Goal: Task Accomplishment & Management: Complete application form

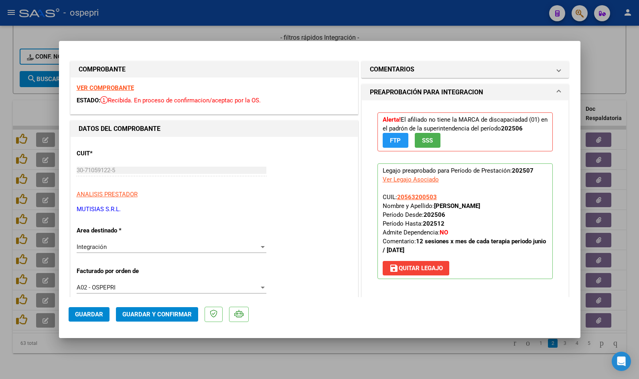
click at [119, 85] on strong "VER COMPROBANTE" at bounding box center [105, 87] width 57 height 7
click at [152, 249] on div "Integración" at bounding box center [168, 246] width 183 height 7
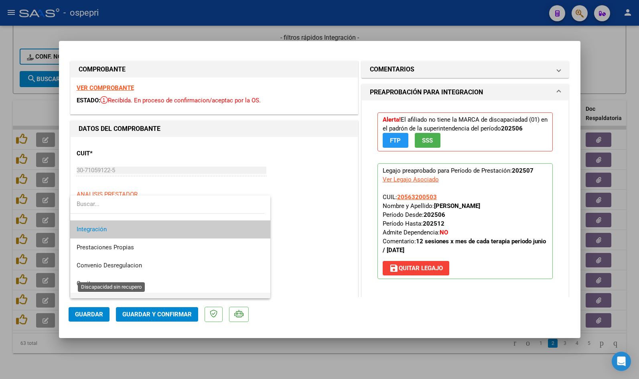
scroll to position [78, 0]
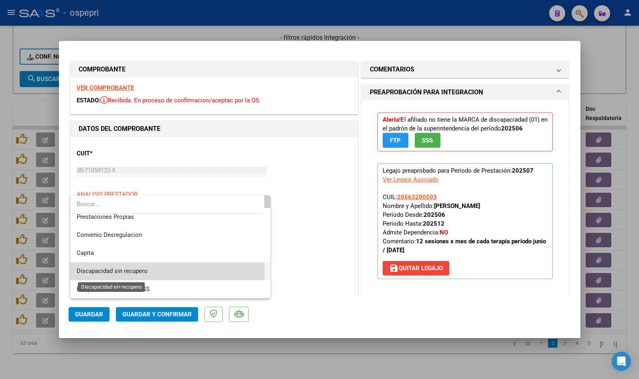
click at [142, 271] on span "Discapacidad sin recupero" at bounding box center [112, 270] width 71 height 7
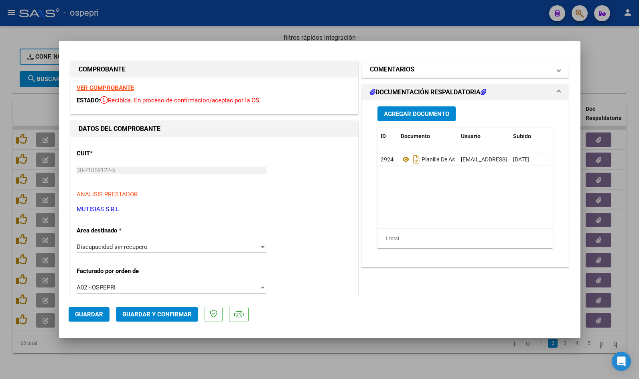
click at [442, 74] on mat-panel-title "COMENTARIOS" at bounding box center [460, 70] width 181 height 10
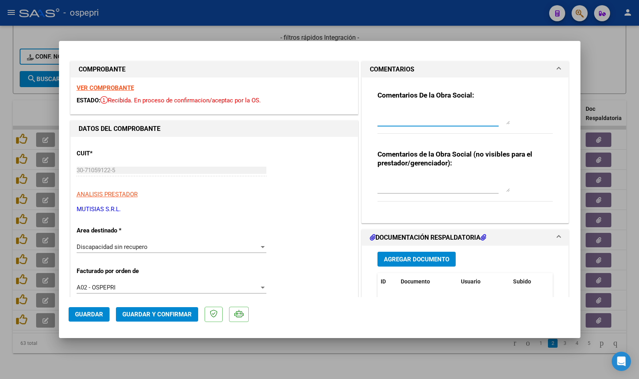
click at [410, 118] on textarea at bounding box center [444, 116] width 132 height 16
paste textarea "Buen día, La factura 2-5867 tiene mal el DNI del afiliado en el cuerpo de la mi…"
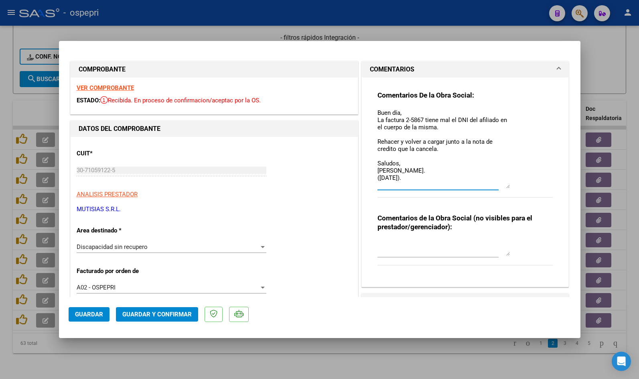
scroll to position [0, 0]
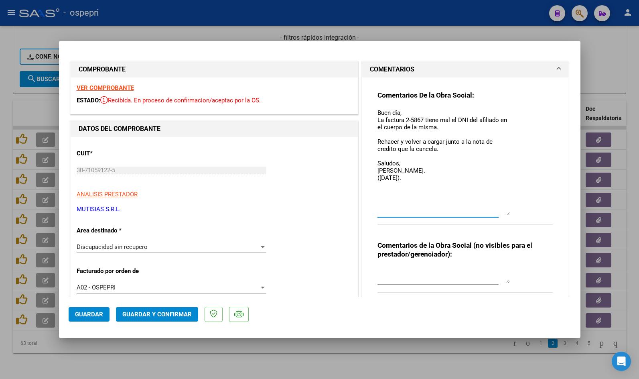
drag, startPoint x: 505, startPoint y: 122, endPoint x: 514, endPoint y: 220, distance: 98.6
click at [514, 220] on div "Comentarios De la Obra Social: Buen día, La factura 2-5867 tiene mal el DNI del…" at bounding box center [466, 162] width 176 height 143
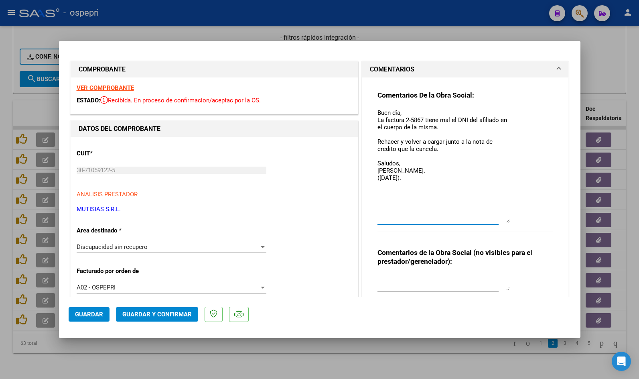
click at [423, 120] on textarea "Buen día, La factura 2-5867 tiene mal el DNI del afiliado en el cuerpo de la mi…" at bounding box center [444, 165] width 132 height 114
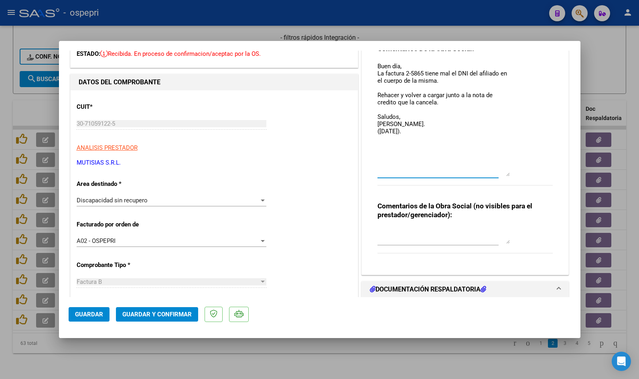
scroll to position [80, 0]
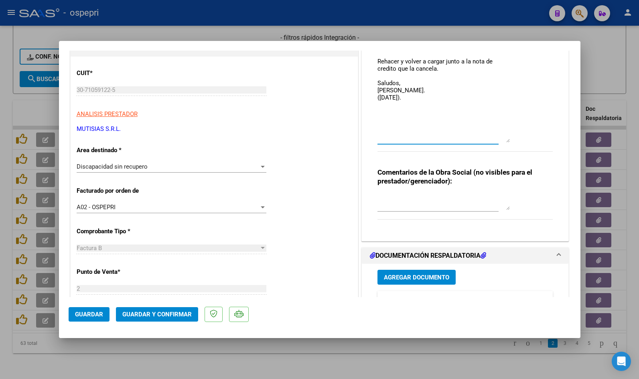
type textarea "Buen día, La factura 2-5865 tiene mal el DNI del afiliado en el cuerpo de la mi…"
click at [397, 201] on textarea at bounding box center [444, 202] width 132 height 16
paste textarea "PEDI NC MAL DNI AFILIADO."
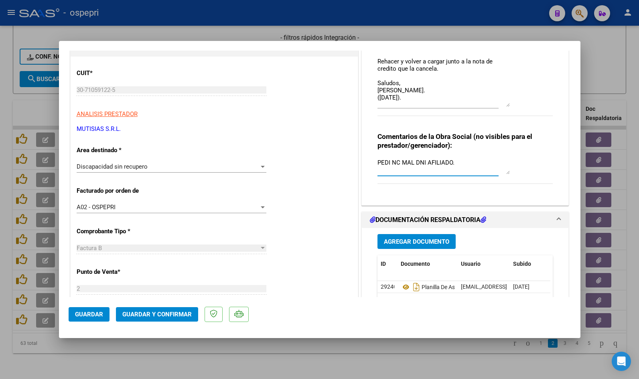
drag, startPoint x: 505, startPoint y: 140, endPoint x: 503, endPoint y: 104, distance: 35.8
click at [503, 104] on textarea "Buen día, La factura 2-5865 tiene mal el DNI del afiliado en el cuerpo de la mi…" at bounding box center [444, 67] width 132 height 79
type textarea "PEDI NC MAL DNI AFILIADO."
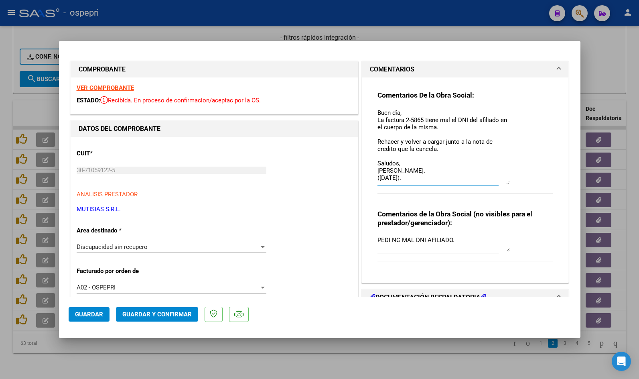
click at [505, 183] on textarea "Buen día, La factura 2-5865 tiene mal el DNI del afiliado en el cuerpo de la mi…" at bounding box center [444, 146] width 132 height 76
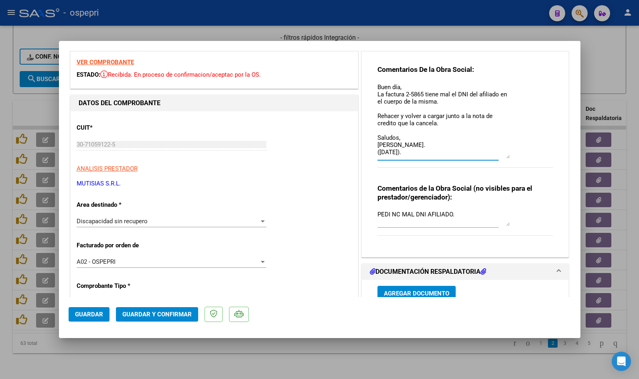
scroll to position [160, 0]
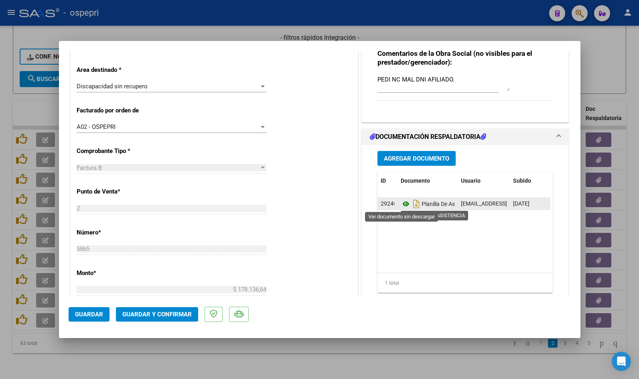
click at [405, 203] on icon at bounding box center [406, 204] width 10 height 10
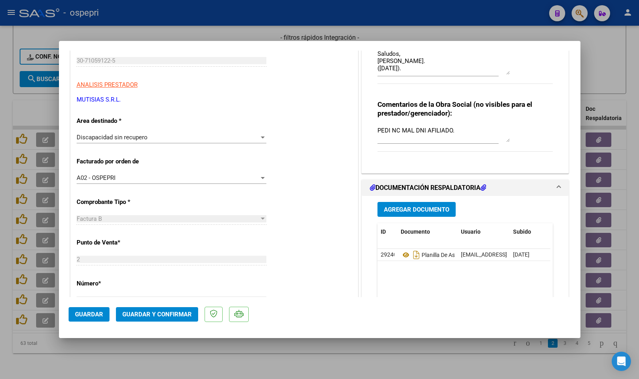
scroll to position [80, 0]
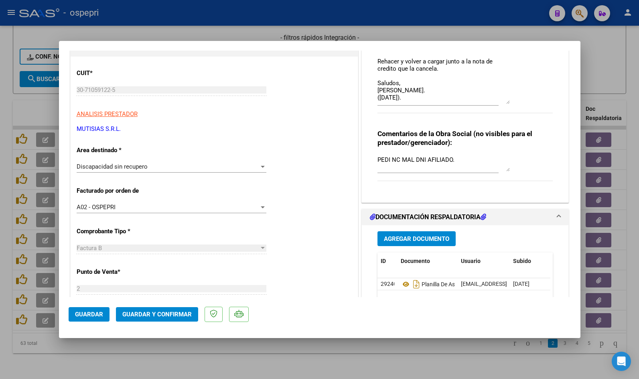
click at [88, 312] on span "Guardar" at bounding box center [89, 314] width 28 height 7
click at [103, 312] on button "Guardar" at bounding box center [89, 314] width 41 height 14
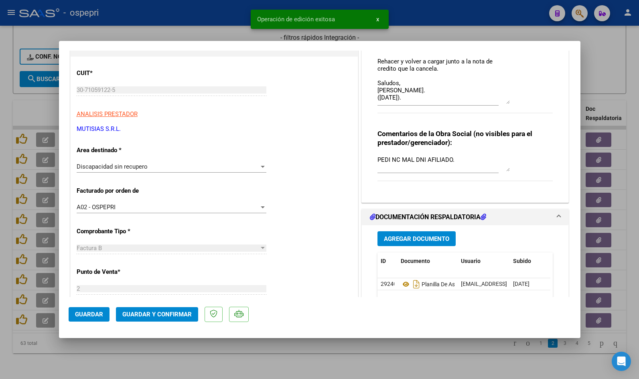
type input "$ 0,00"
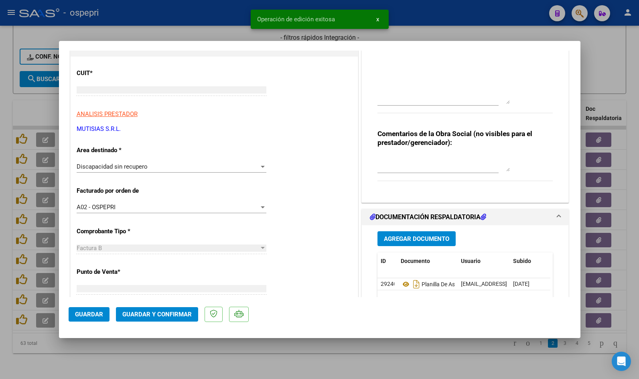
scroll to position [94, 0]
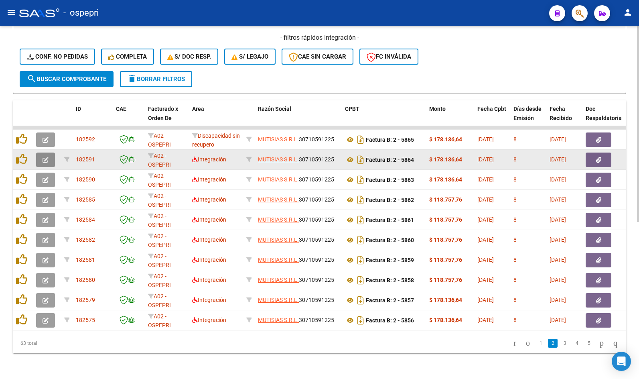
click at [45, 157] on icon "button" at bounding box center [46, 160] width 6 height 6
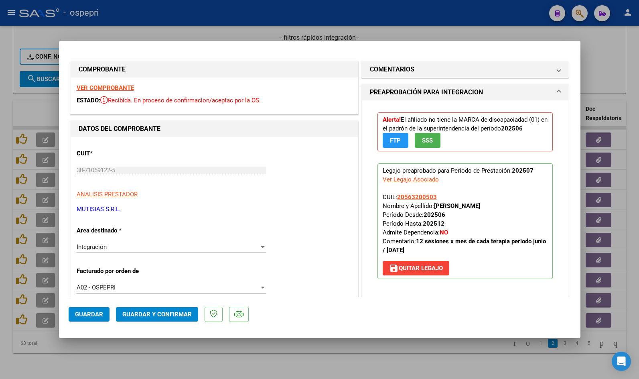
click at [130, 87] on strong "VER COMPROBANTE" at bounding box center [105, 87] width 57 height 7
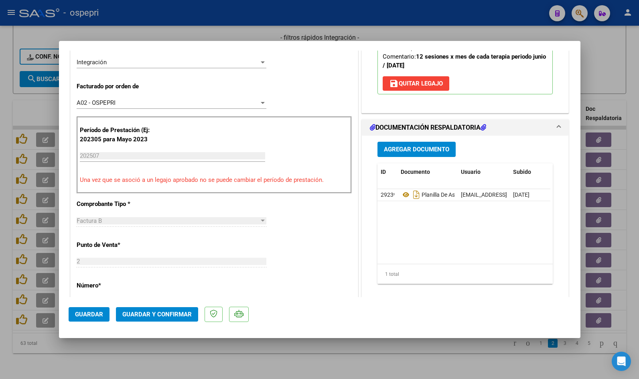
scroll to position [201, 0]
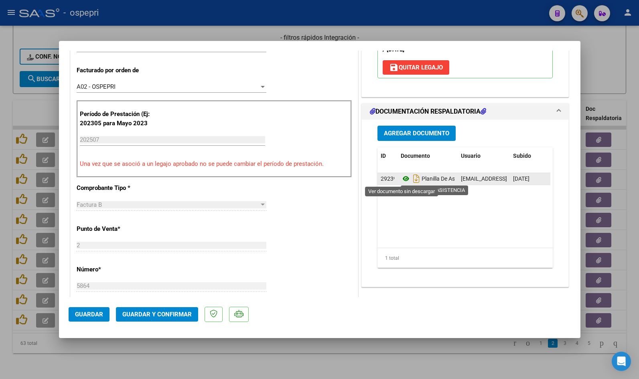
click at [401, 177] on icon at bounding box center [406, 179] width 10 height 10
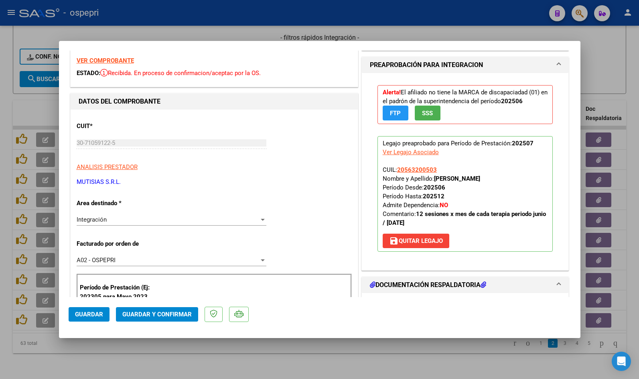
scroll to position [0, 0]
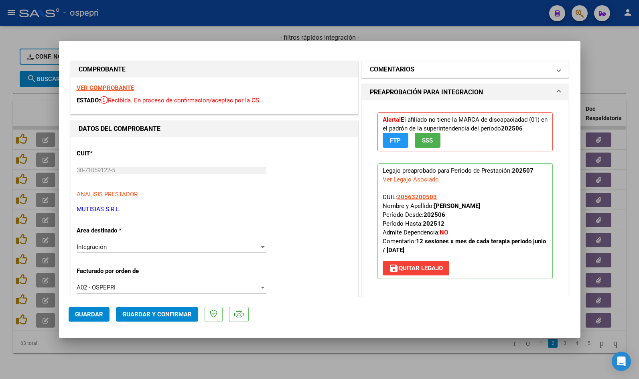
click at [422, 73] on mat-panel-title "COMENTARIOS" at bounding box center [460, 70] width 181 height 10
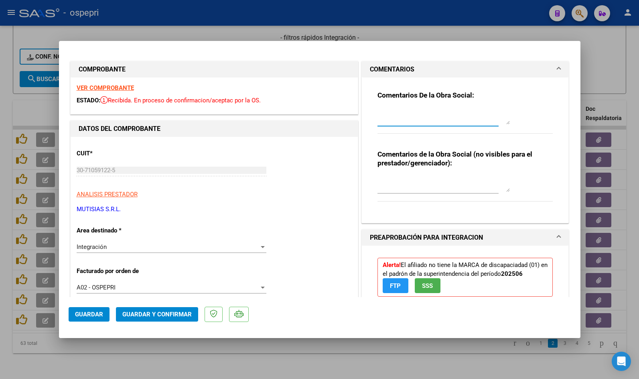
click at [418, 118] on textarea at bounding box center [444, 116] width 132 height 16
paste textarea "Buen día, La factura 2-5867 tiene mal el DNI del afiliado en el cuerpo de la mi…"
type textarea "Buen día, La factura 2-5867 tiene mal el DNI del afiliado en el cuerpo de la mi…"
click at [456, 182] on textarea at bounding box center [444, 184] width 132 height 16
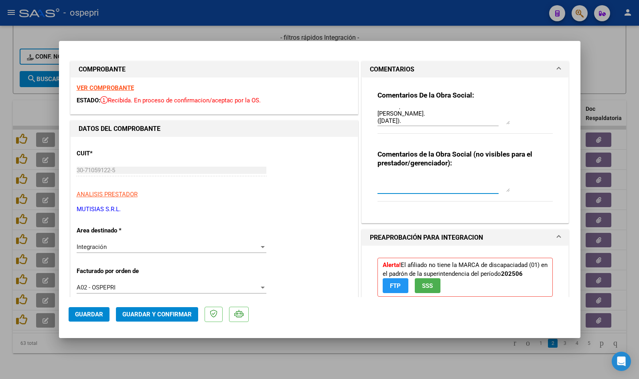
paste textarea "PEDI NC MAL DNI AFILIADO."
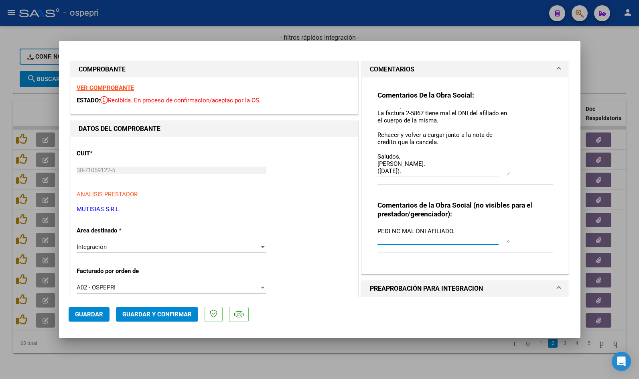
scroll to position [0, 0]
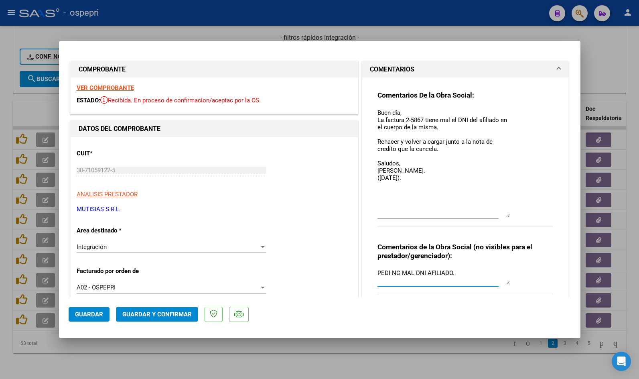
drag, startPoint x: 503, startPoint y: 120, endPoint x: 462, endPoint y: 191, distance: 81.8
click at [499, 213] on textarea "Buen día, La factura 2-5867 tiene mal el DNI del afiliado en el cuerpo de la mi…" at bounding box center [444, 162] width 132 height 109
type textarea "PEDI NC MAL DNI AFILIADO."
click at [422, 117] on textarea "Buen día, La factura 2-5867 tiene mal el DNI del afiliado en el cuerpo de la mi…" at bounding box center [444, 162] width 132 height 109
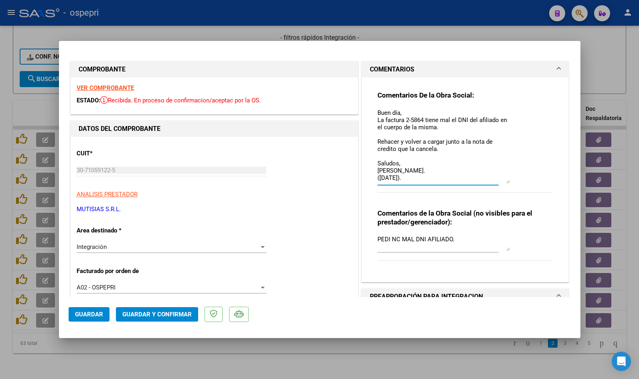
drag, startPoint x: 505, startPoint y: 215, endPoint x: 494, endPoint y: 181, distance: 35.5
click at [494, 181] on textarea "Buen día, La factura 2-5864 tiene mal el DNI del afiliado en el cuerpo de la mi…" at bounding box center [444, 145] width 132 height 75
drag, startPoint x: 505, startPoint y: 250, endPoint x: 505, endPoint y: 245, distance: 4.4
click at [505, 245] on textarea "PEDI NC MAL DNI AFILIADO." at bounding box center [444, 241] width 132 height 12
type textarea "Buen día, La factura 2-5864 tiene mal el DNI del afiliado en el cuerpo de la mi…"
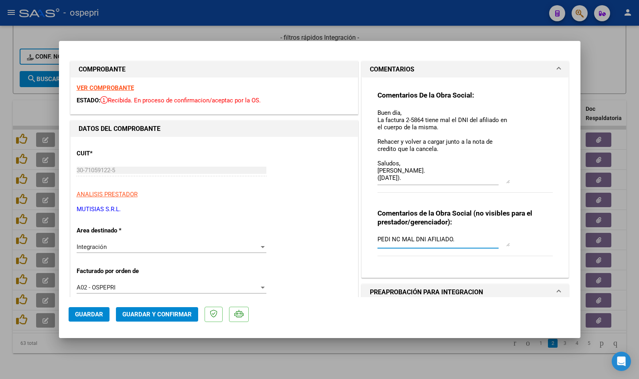
click at [130, 248] on div "Integración" at bounding box center [168, 246] width 183 height 7
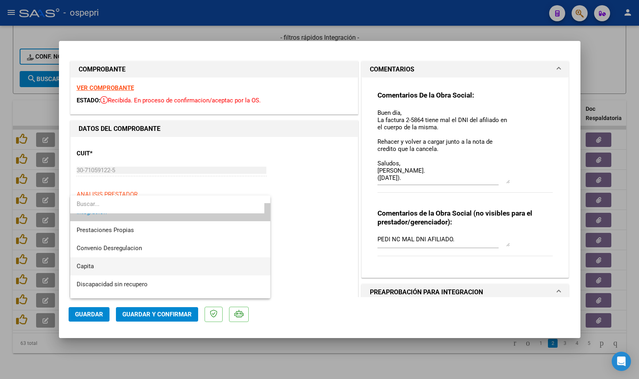
scroll to position [78, 0]
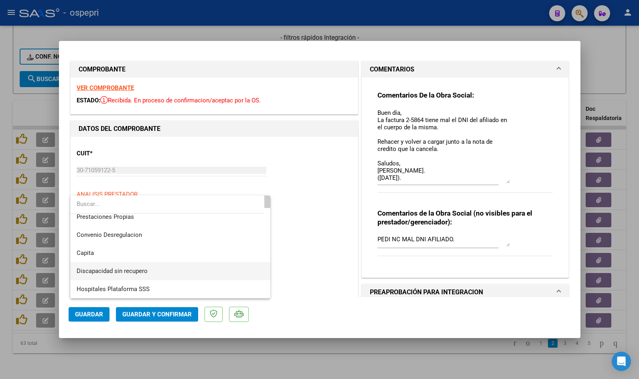
click at [150, 268] on span "Discapacidad sin recupero" at bounding box center [170, 271] width 187 height 18
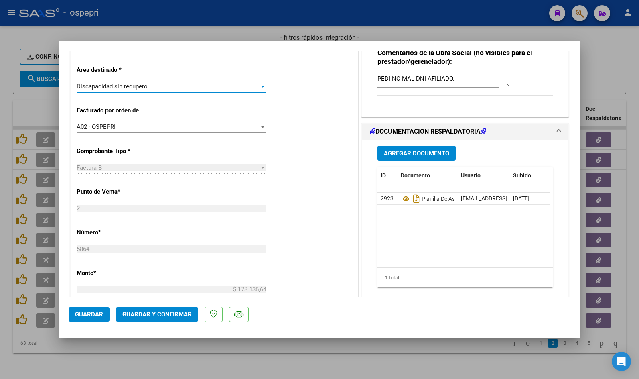
scroll to position [80, 0]
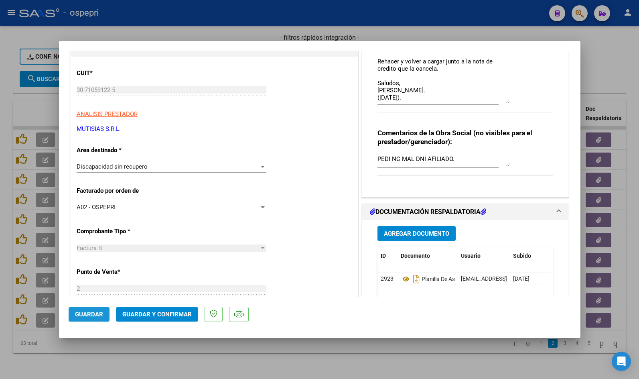
click at [89, 315] on span "Guardar" at bounding box center [89, 314] width 28 height 7
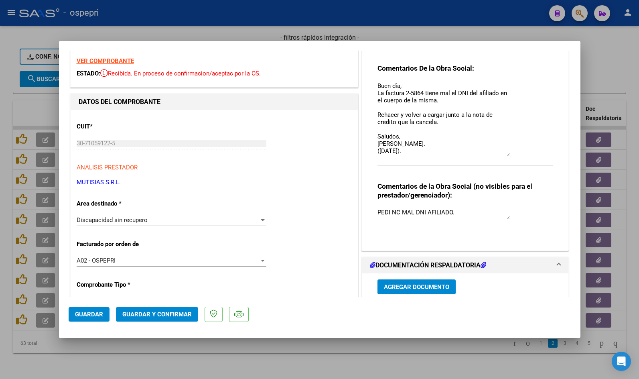
scroll to position [0, 0]
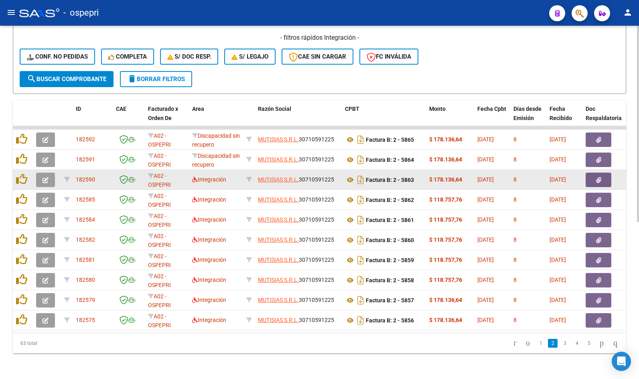
click at [47, 177] on icon "button" at bounding box center [46, 180] width 6 height 6
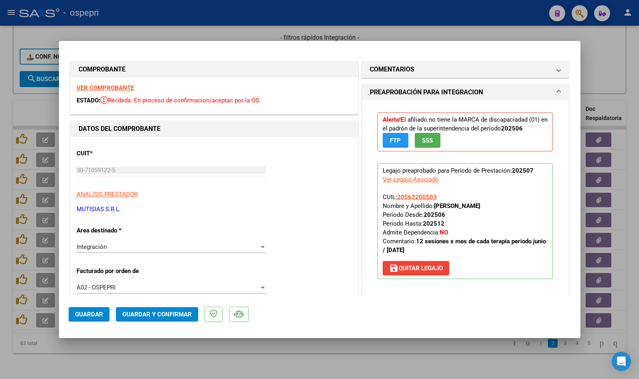
click at [99, 86] on strong "VER COMPROBANTE" at bounding box center [105, 87] width 57 height 7
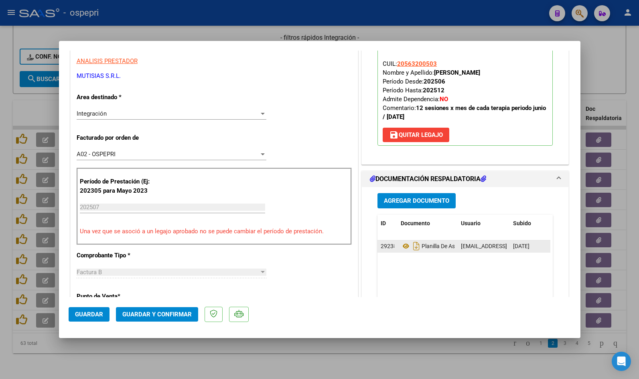
scroll to position [160, 0]
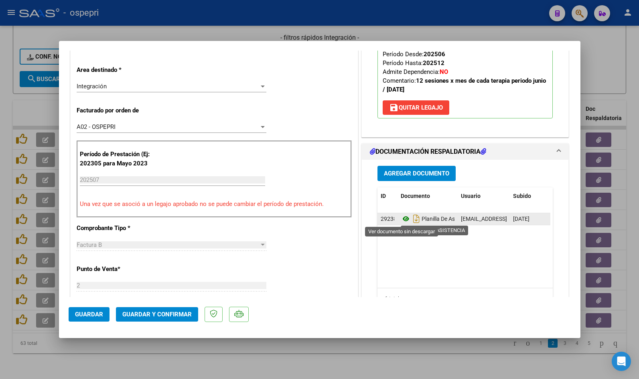
click at [402, 218] on icon at bounding box center [406, 219] width 10 height 10
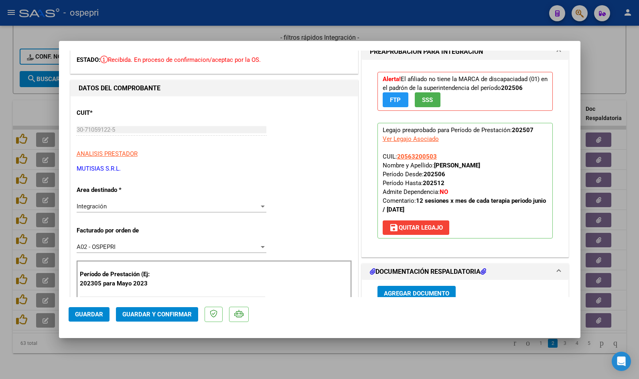
scroll to position [0, 0]
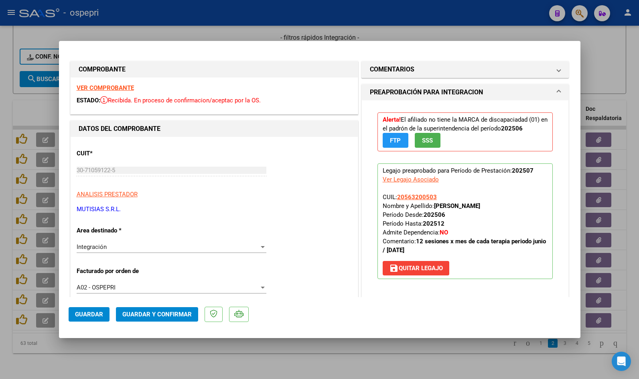
click at [125, 247] on div "Integración" at bounding box center [168, 246] width 183 height 7
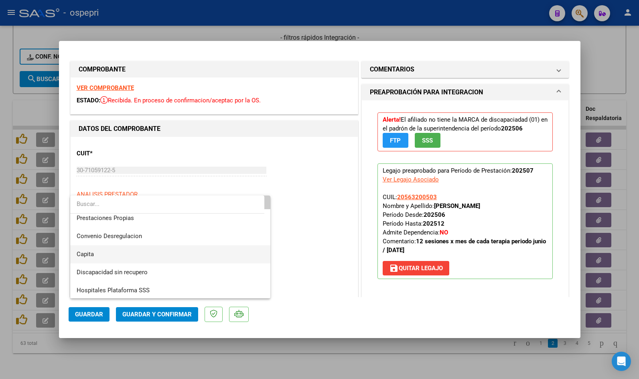
scroll to position [78, 0]
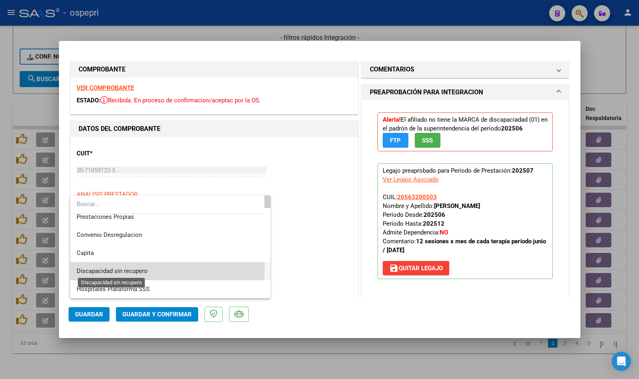
click at [125, 268] on span "Discapacidad sin recupero" at bounding box center [112, 270] width 71 height 7
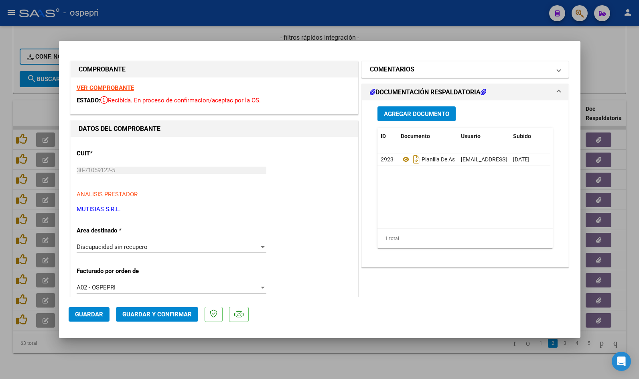
click at [439, 73] on mat-panel-title "COMENTARIOS" at bounding box center [460, 70] width 181 height 10
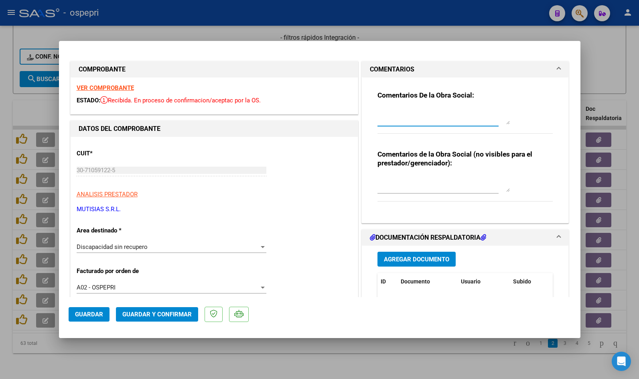
click at [427, 121] on textarea at bounding box center [444, 116] width 132 height 16
paste textarea "Buen día, La factura 2-5867 tiene mal el DNI del afiliado en el cuerpo de la mi…"
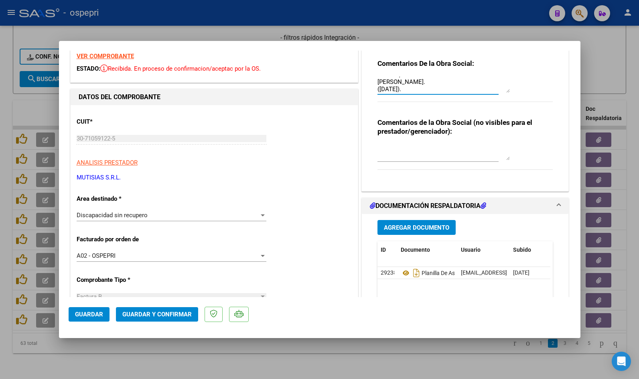
scroll to position [40, 0]
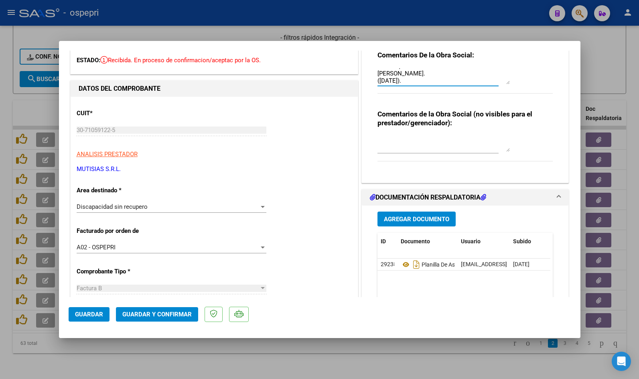
type textarea "Buen día, La factura 2-5867 tiene mal el DNI del afiliado en el cuerpo de la mi…"
click at [419, 148] on textarea at bounding box center [444, 144] width 132 height 16
paste textarea "PEDI NC MAL DNI AFILIADO."
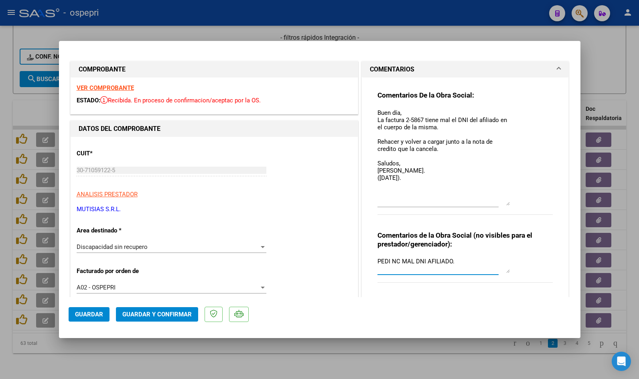
scroll to position [0, 0]
drag, startPoint x: 505, startPoint y: 121, endPoint x: 511, endPoint y: 219, distance: 98.5
click at [511, 221] on div "Comentarios De la Obra Social: Buen día, La factura 2-5867 tiene mal el DNI del…" at bounding box center [466, 157] width 176 height 133
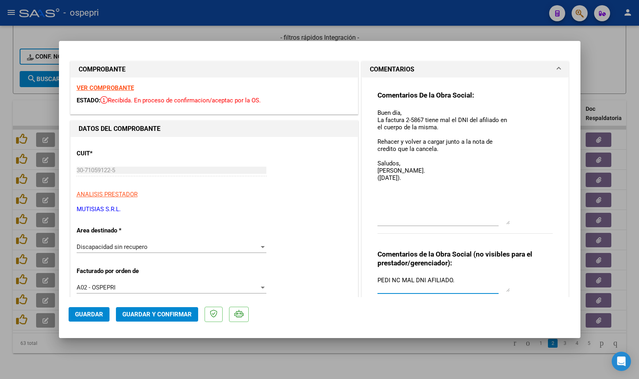
type textarea "PEDI NC MAL DNI AFILIADO."
click at [422, 119] on textarea "Buen día, La factura 2-5867 tiene mal el DNI del afiliado en el cuerpo de la mi…" at bounding box center [444, 166] width 132 height 116
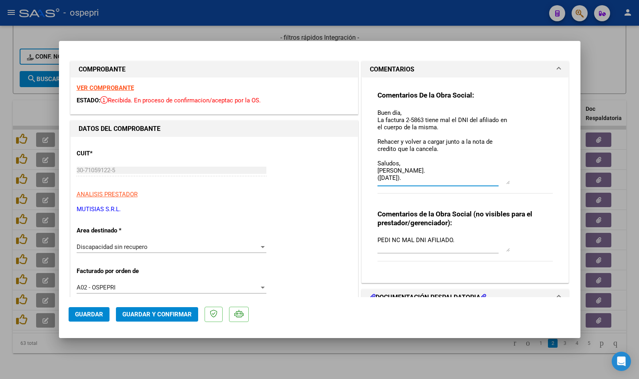
drag, startPoint x: 505, startPoint y: 222, endPoint x: 501, endPoint y: 182, distance: 40.4
click at [501, 182] on textarea "Buen día, La factura 2-5863 tiene mal el DNI del afiliado en el cuerpo de la mi…" at bounding box center [444, 146] width 132 height 76
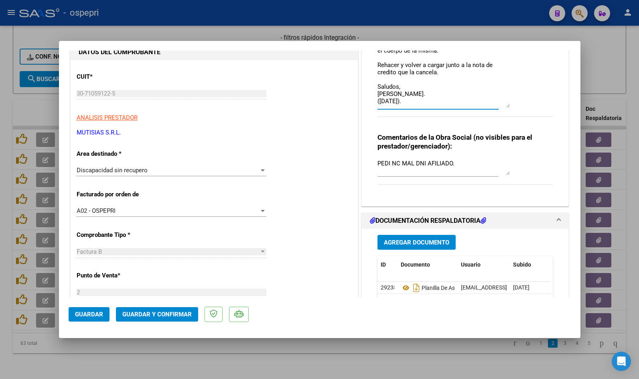
scroll to position [201, 0]
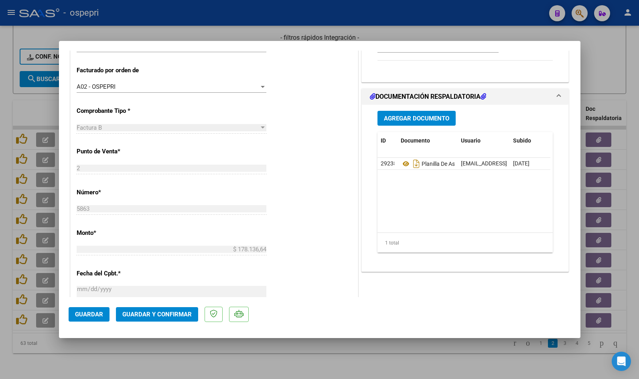
type textarea "Buen día, La factura 2-5863 tiene mal el DNI del afiliado en el cuerpo de la mi…"
click at [90, 315] on span "Guardar" at bounding box center [89, 314] width 28 height 7
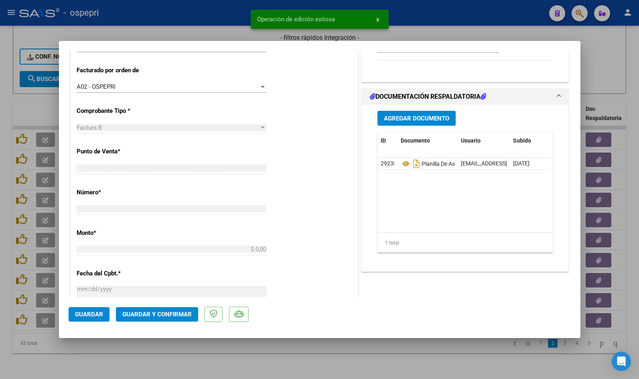
scroll to position [0, 0]
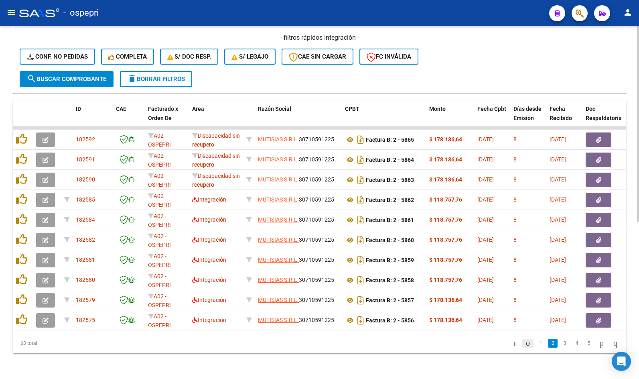
click at [525, 343] on icon "go to previous page" at bounding box center [528, 343] width 6 height 10
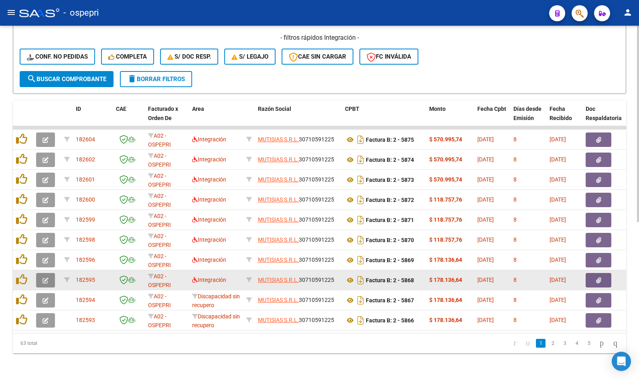
click at [43, 276] on span "button" at bounding box center [46, 279] width 6 height 7
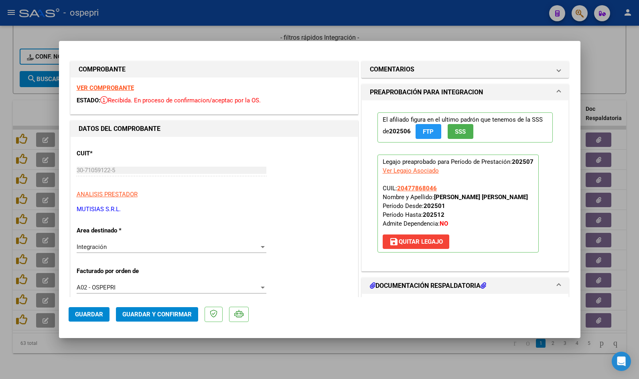
click at [118, 87] on strong "VER COMPROBANTE" at bounding box center [105, 87] width 57 height 7
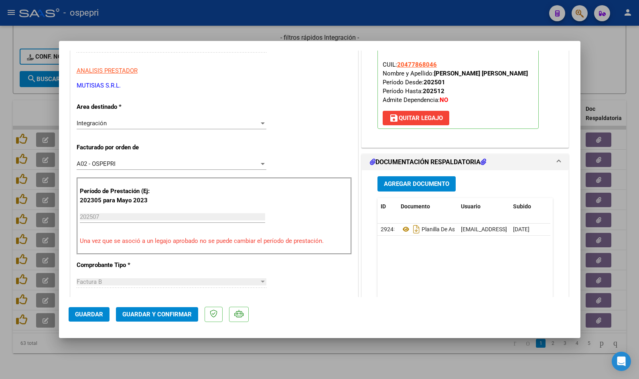
scroll to position [160, 0]
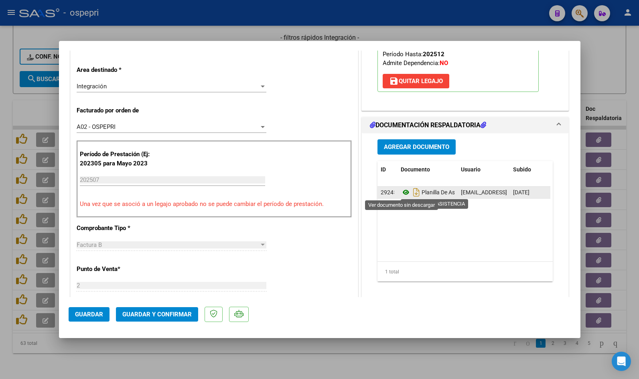
click at [401, 192] on icon at bounding box center [406, 192] width 10 height 10
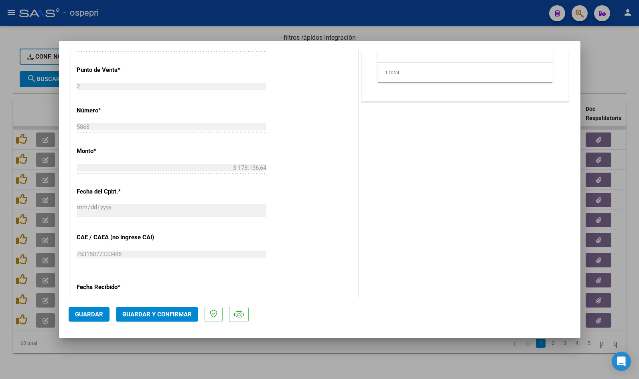
scroll to position [361, 0]
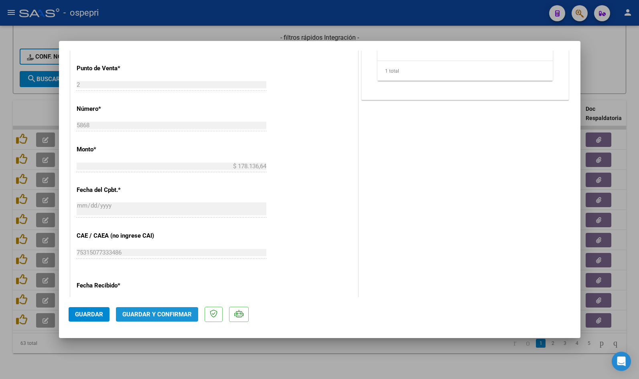
click at [166, 313] on span "Guardar y Confirmar" at bounding box center [156, 314] width 69 height 7
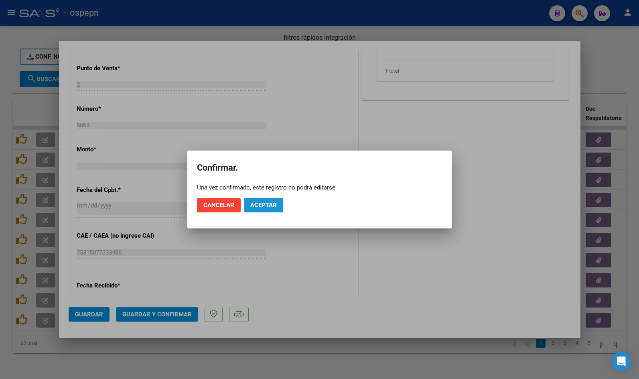
click at [270, 207] on span "Aceptar" at bounding box center [263, 204] width 26 height 7
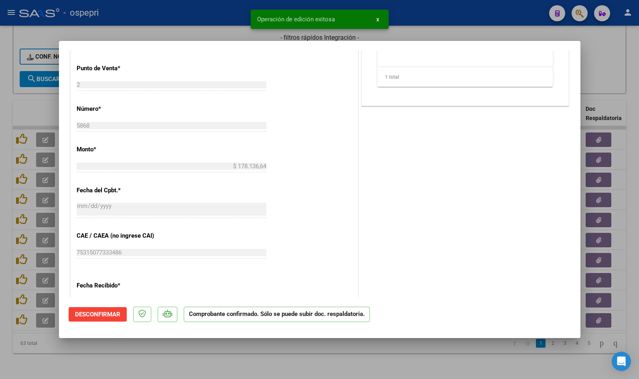
scroll to position [71, 0]
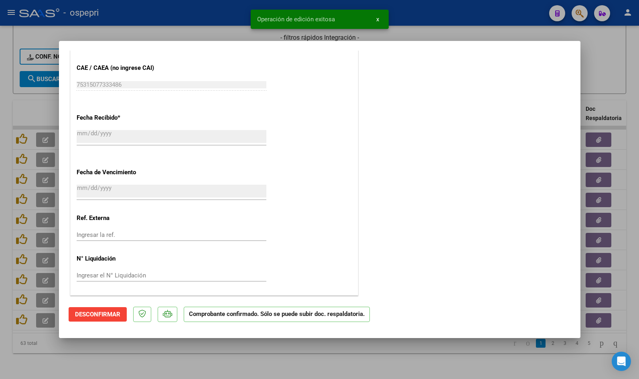
type input "$ 0,00"
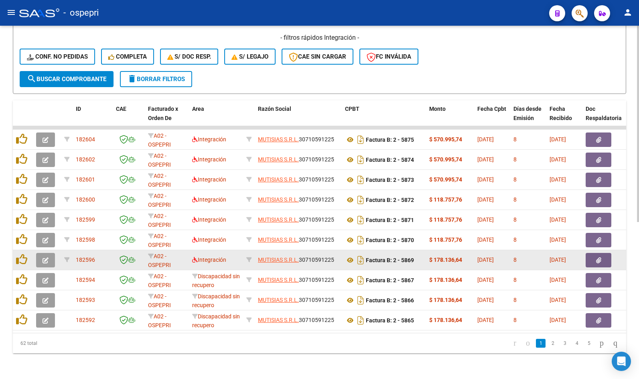
click at [44, 257] on icon "button" at bounding box center [46, 260] width 6 height 6
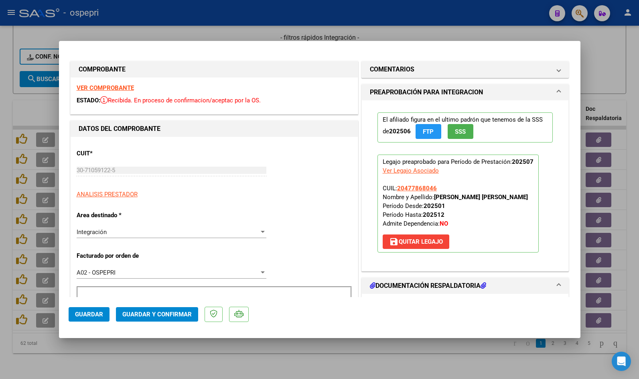
click at [98, 88] on strong "VER COMPROBANTE" at bounding box center [105, 87] width 57 height 7
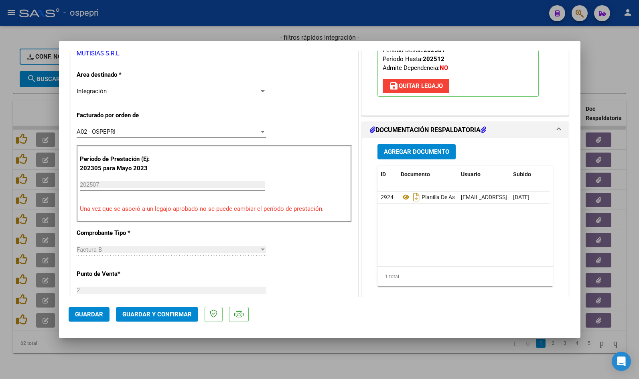
scroll to position [201, 0]
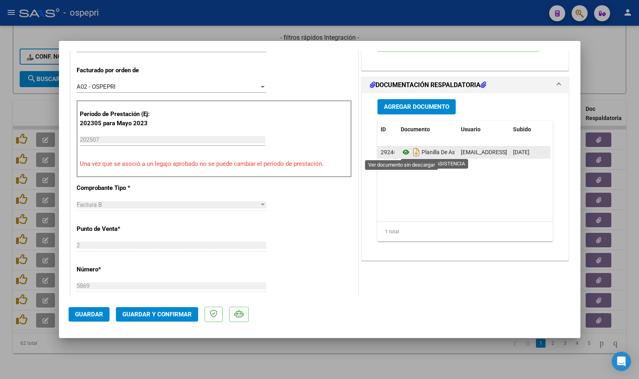
click at [403, 150] on icon at bounding box center [406, 152] width 10 height 10
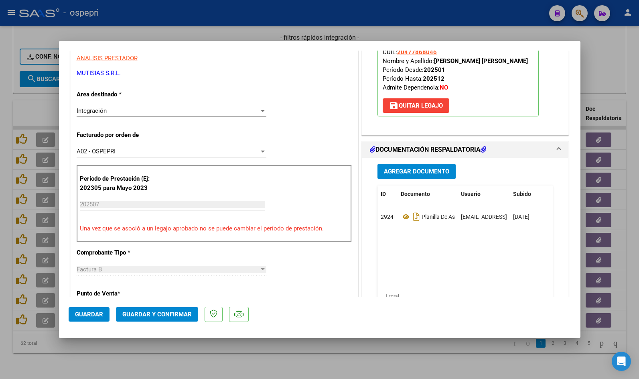
scroll to position [160, 0]
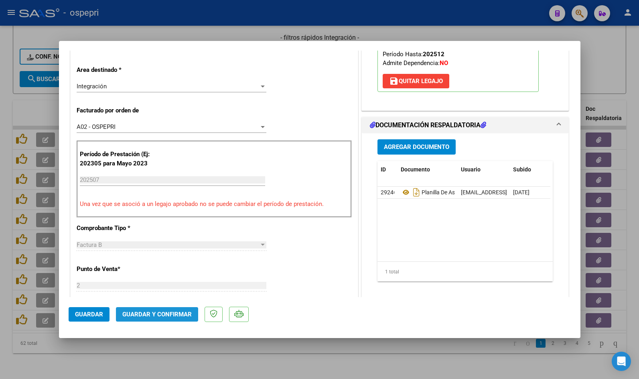
click at [159, 318] on button "Guardar y Confirmar" at bounding box center [157, 314] width 82 height 14
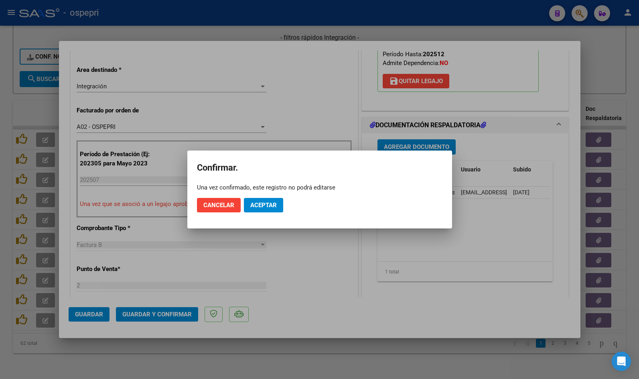
click at [264, 197] on mat-dialog-actions "Cancelar Aceptar" at bounding box center [320, 204] width 246 height 27
click at [264, 203] on span "Aceptar" at bounding box center [263, 204] width 26 height 7
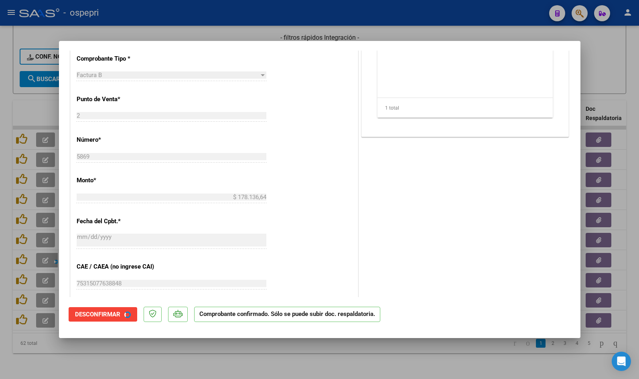
scroll to position [281, 0]
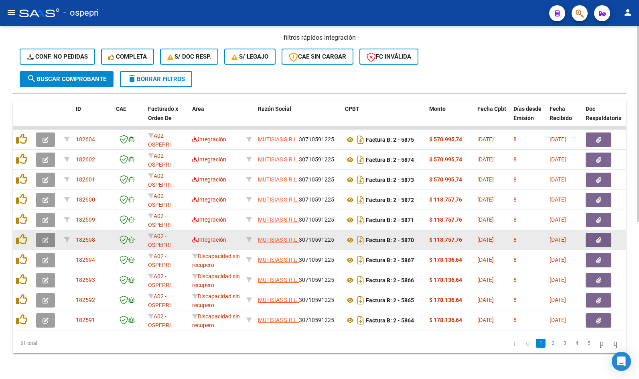
click at [47, 237] on icon "button" at bounding box center [46, 240] width 6 height 6
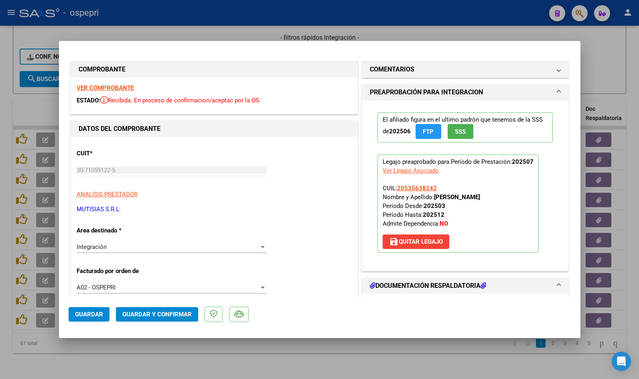
click at [94, 85] on strong "VER COMPROBANTE" at bounding box center [105, 87] width 57 height 7
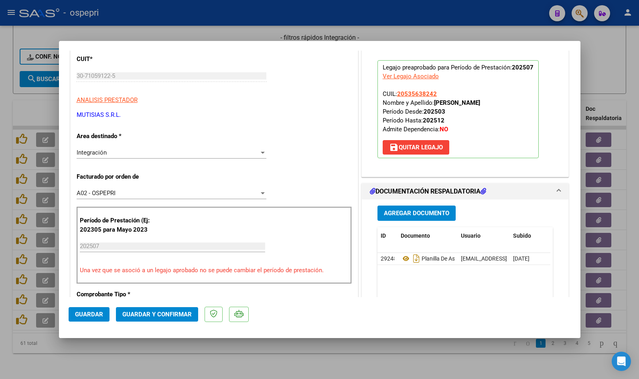
scroll to position [160, 0]
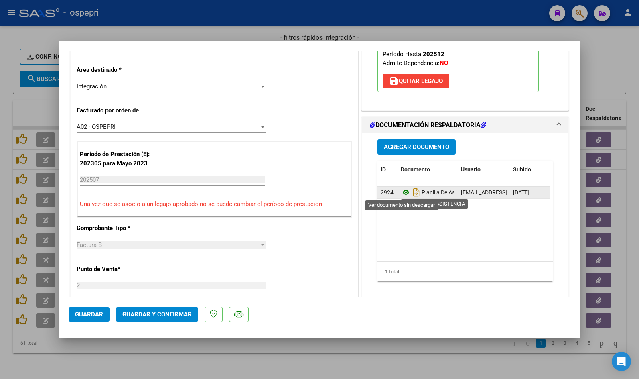
click at [401, 192] on icon at bounding box center [406, 192] width 10 height 10
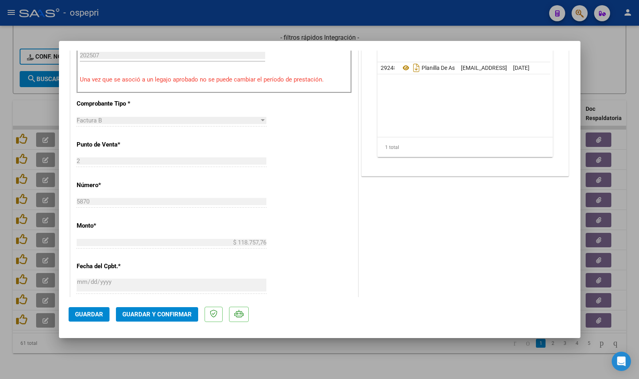
scroll to position [281, 0]
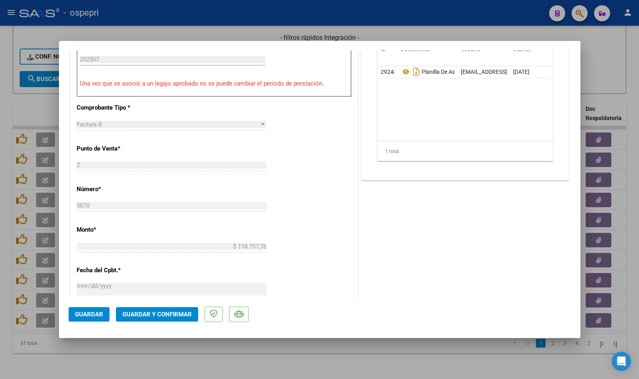
click at [172, 313] on span "Guardar y Confirmar" at bounding box center [156, 314] width 69 height 7
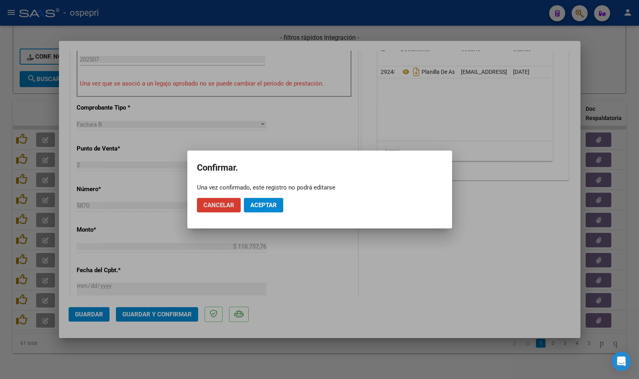
click at [263, 209] on button "Aceptar" at bounding box center [263, 205] width 39 height 14
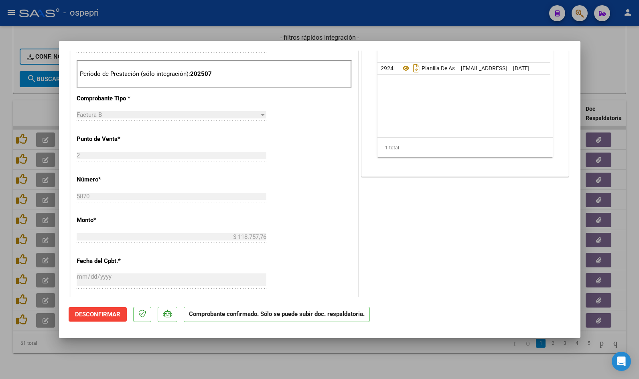
type input "$ 0,00"
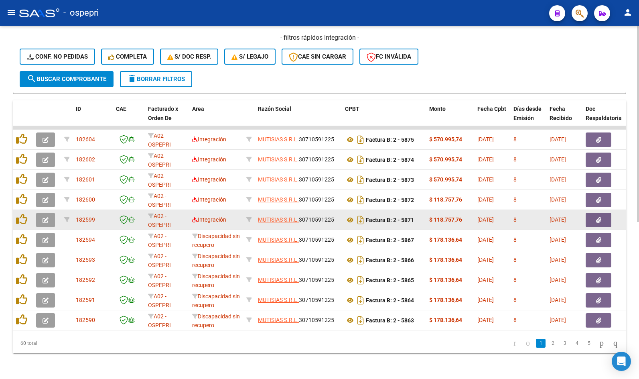
click at [45, 217] on icon "button" at bounding box center [46, 220] width 6 height 6
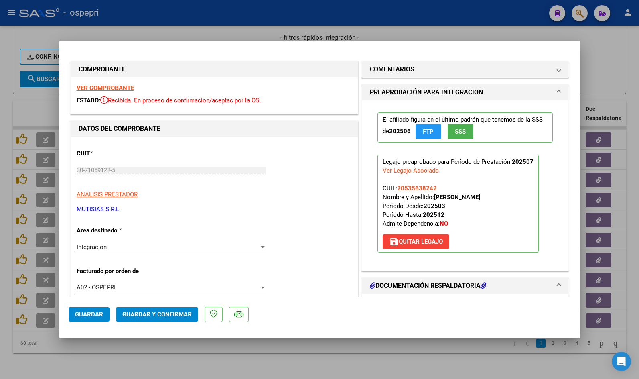
click at [89, 87] on strong "VER COMPROBANTE" at bounding box center [105, 87] width 57 height 7
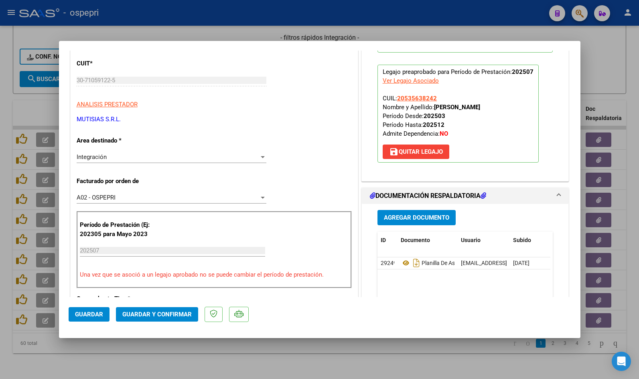
scroll to position [120, 0]
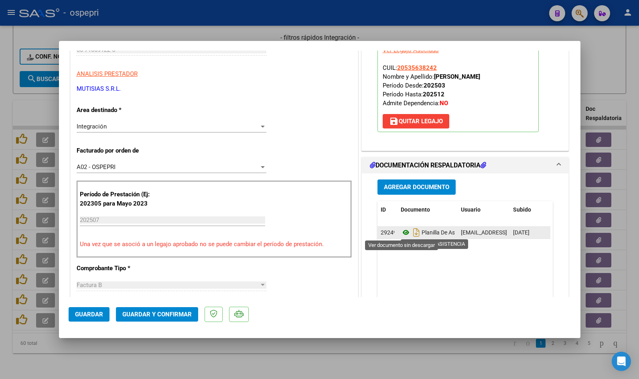
click at [401, 231] on icon at bounding box center [406, 232] width 10 height 10
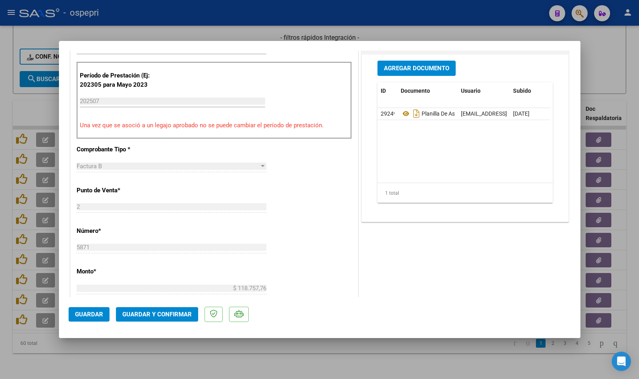
scroll to position [241, 0]
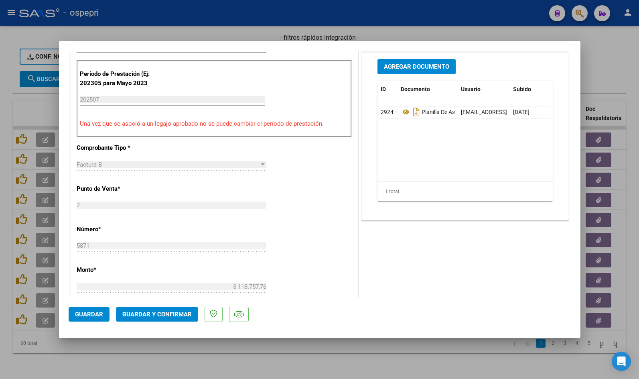
click at [172, 317] on span "Guardar y Confirmar" at bounding box center [156, 314] width 69 height 7
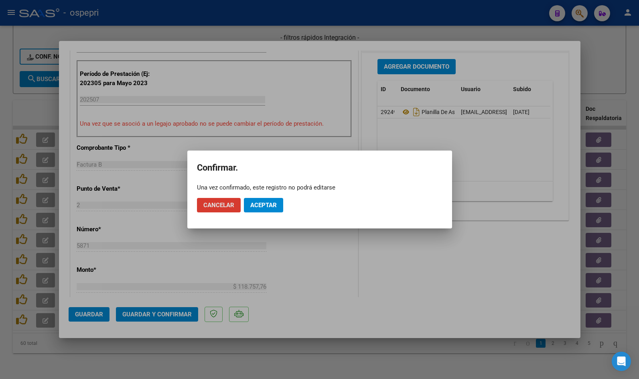
click at [270, 203] on span "Aceptar" at bounding box center [263, 204] width 26 height 7
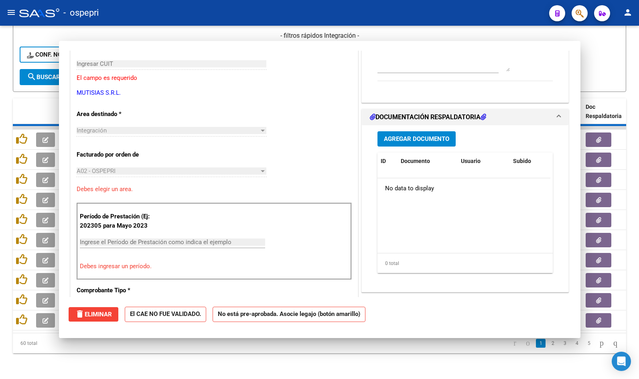
scroll to position [0, 0]
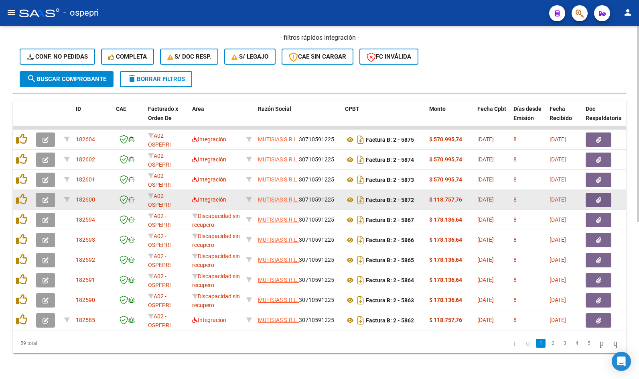
click at [48, 197] on icon "button" at bounding box center [46, 200] width 6 height 6
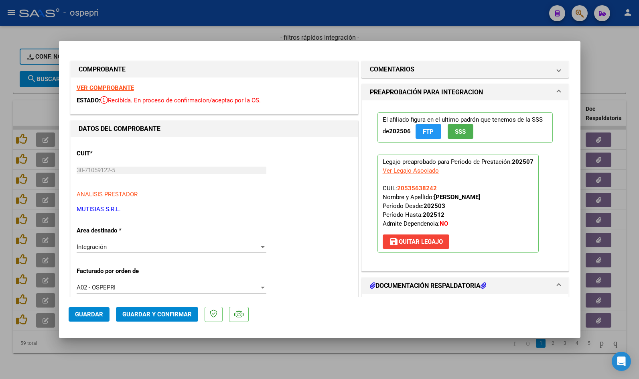
click at [97, 86] on strong "VER COMPROBANTE" at bounding box center [105, 87] width 57 height 7
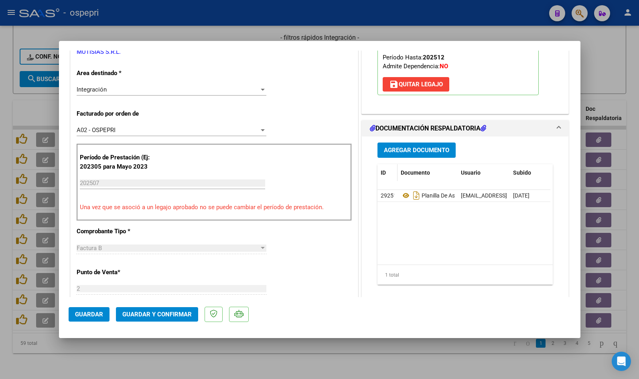
scroll to position [160, 0]
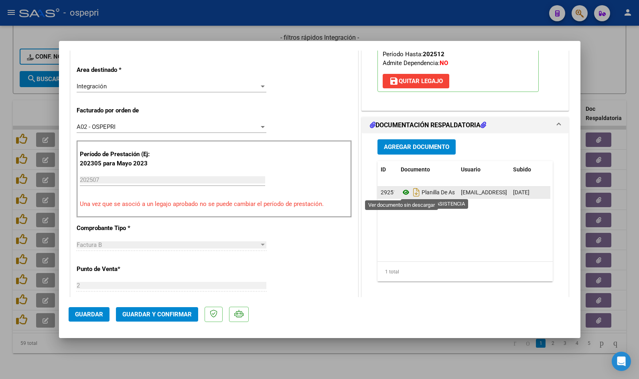
click at [404, 194] on icon at bounding box center [406, 192] width 10 height 10
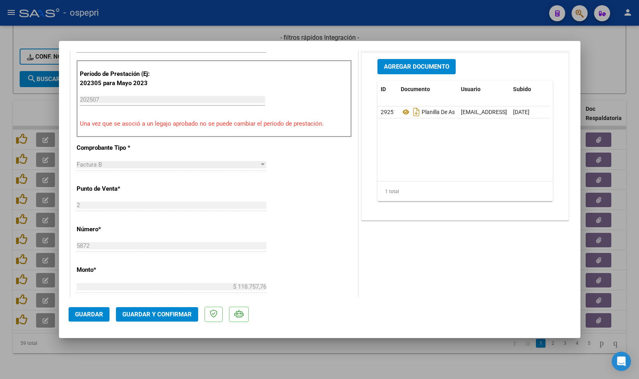
scroll to position [281, 0]
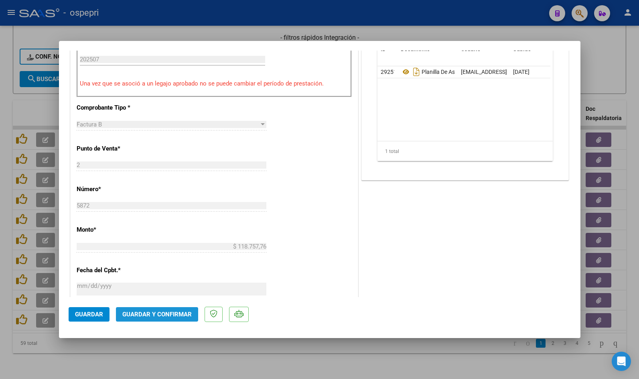
click at [168, 315] on span "Guardar y Confirmar" at bounding box center [156, 314] width 69 height 7
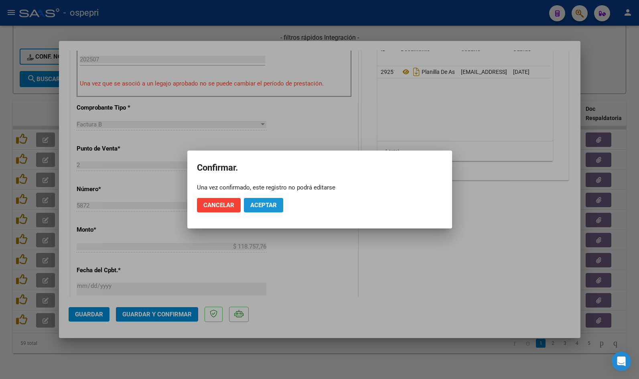
click at [252, 205] on span "Aceptar" at bounding box center [263, 204] width 26 height 7
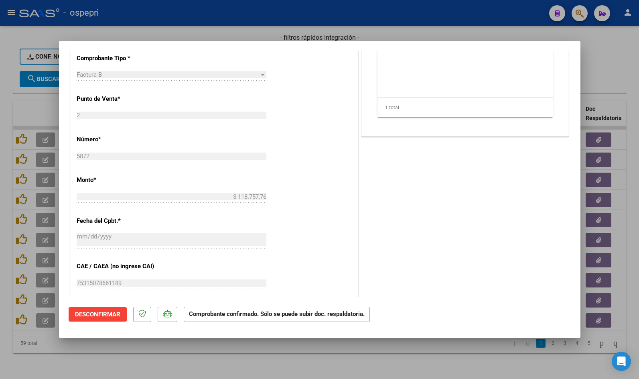
type input "$ 0,00"
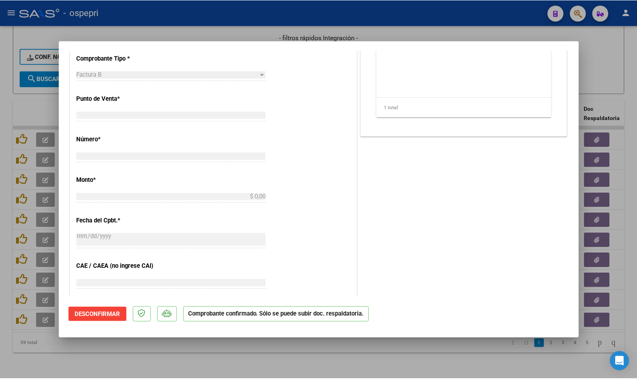
scroll to position [295, 0]
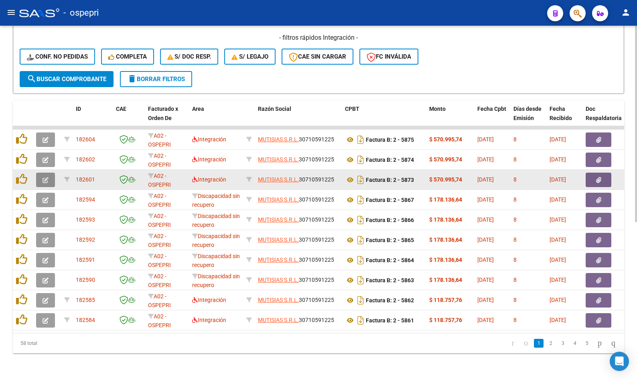
click at [48, 177] on icon "button" at bounding box center [46, 180] width 6 height 6
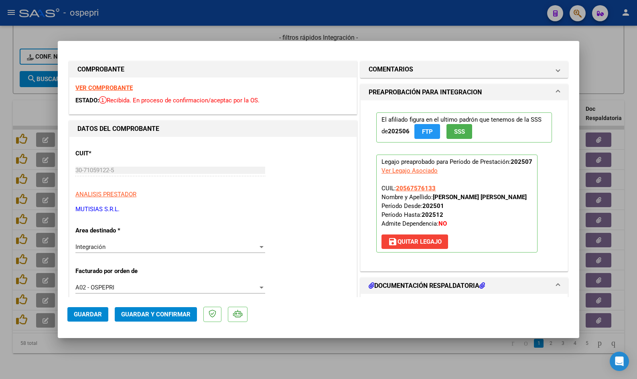
click at [87, 88] on strong "VER COMPROBANTE" at bounding box center [103, 87] width 57 height 7
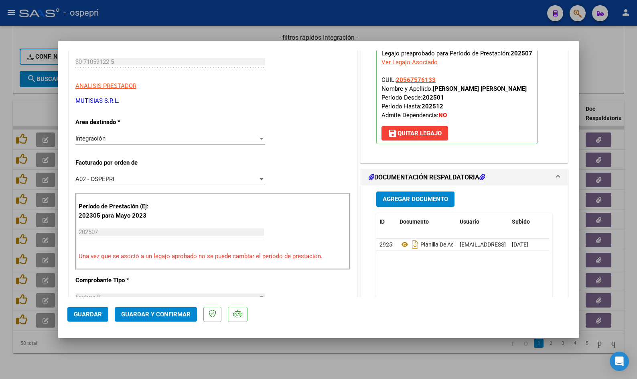
scroll to position [160, 0]
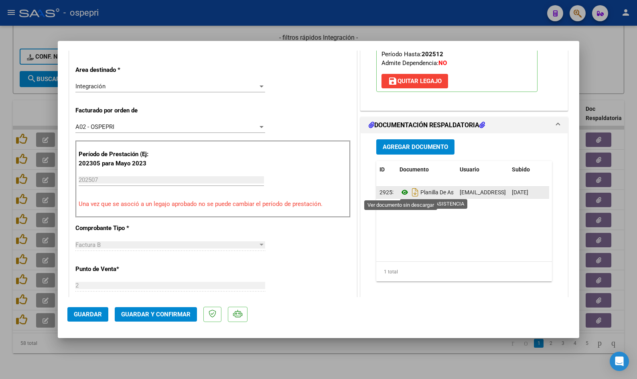
click at [400, 193] on icon at bounding box center [405, 192] width 10 height 10
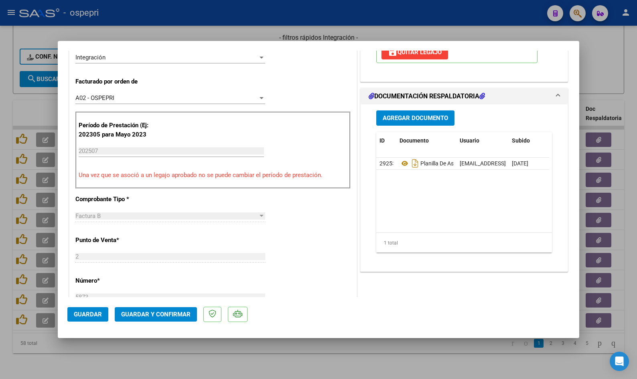
scroll to position [241, 0]
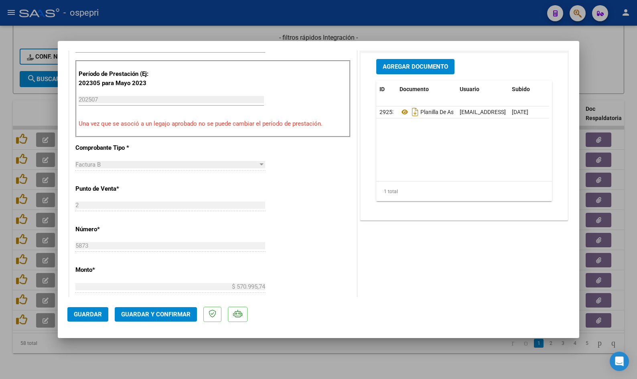
click at [151, 314] on span "Guardar y Confirmar" at bounding box center [155, 314] width 69 height 7
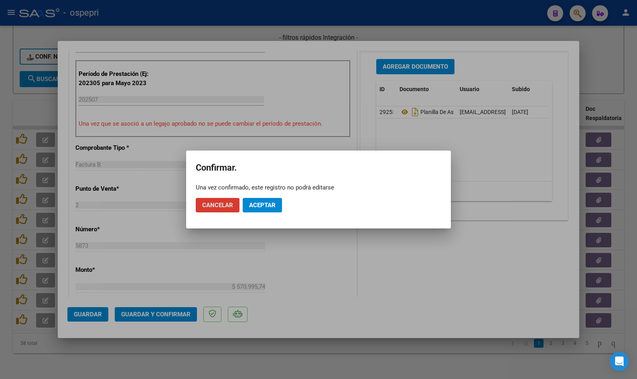
click at [257, 205] on span "Aceptar" at bounding box center [262, 204] width 26 height 7
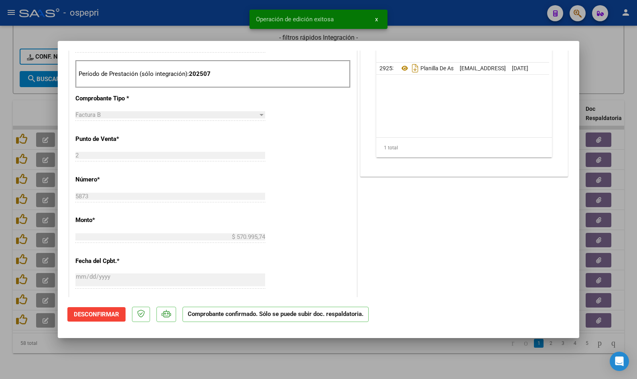
type input "$ 0,00"
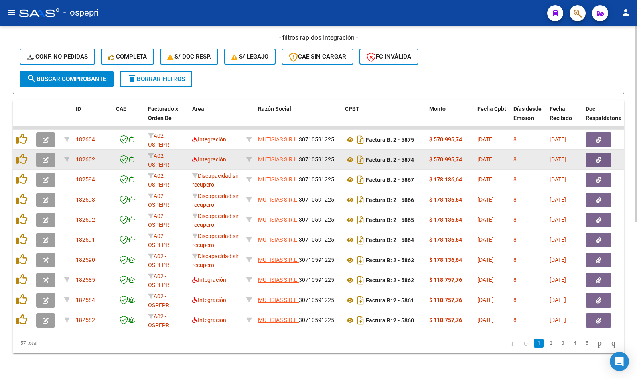
click at [47, 157] on icon "button" at bounding box center [46, 160] width 6 height 6
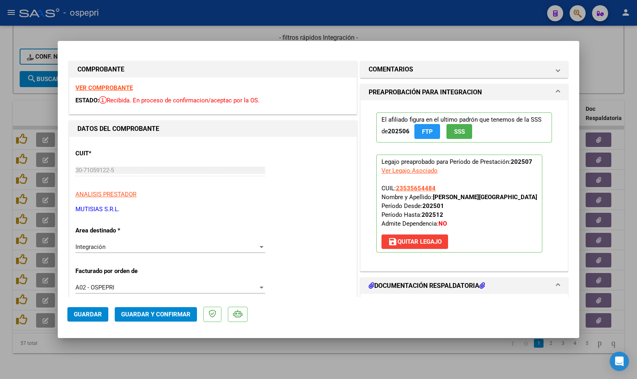
click at [111, 85] on strong "VER COMPROBANTE" at bounding box center [103, 87] width 57 height 7
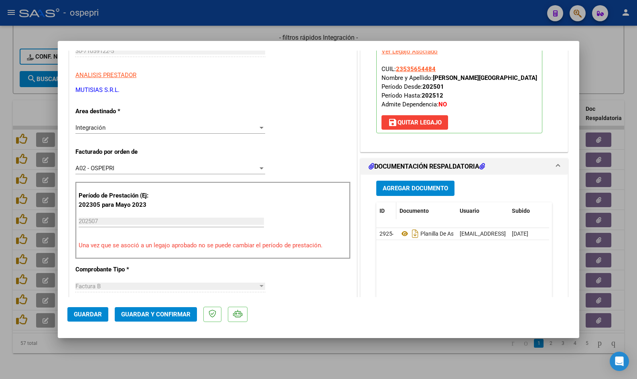
scroll to position [120, 0]
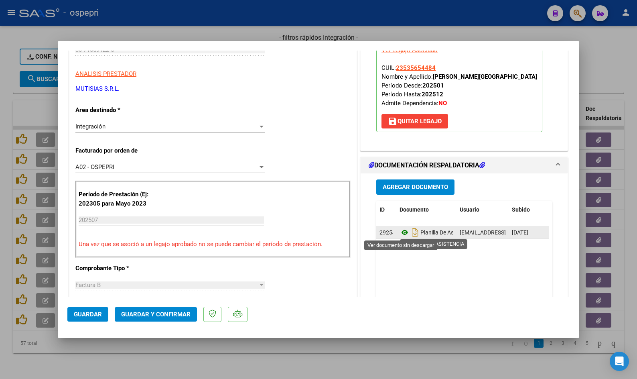
click at [402, 231] on icon at bounding box center [405, 232] width 10 height 10
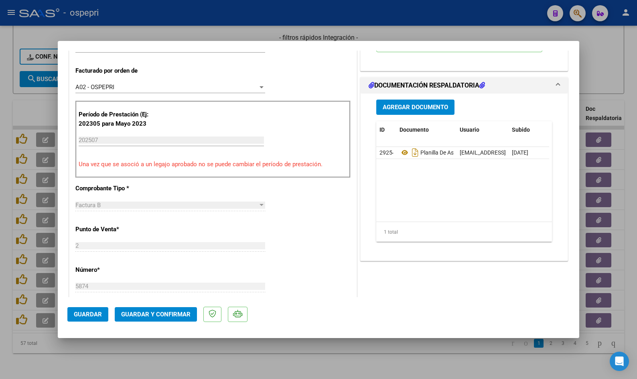
scroll to position [201, 0]
click at [168, 315] on span "Guardar y Confirmar" at bounding box center [155, 314] width 69 height 7
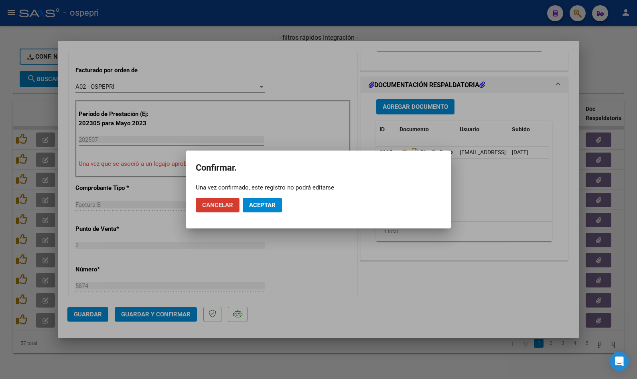
click at [269, 206] on span "Aceptar" at bounding box center [262, 204] width 26 height 7
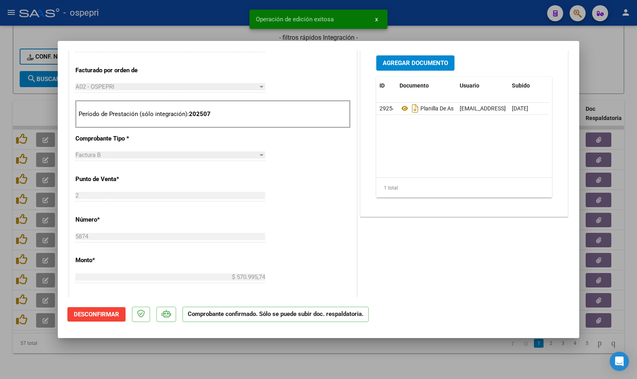
type input "$ 0,00"
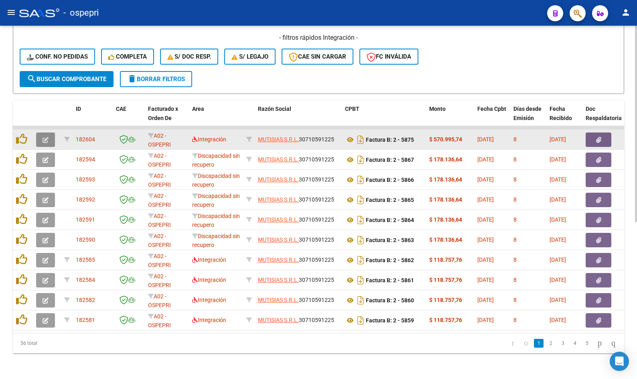
click at [48, 137] on icon "button" at bounding box center [46, 140] width 6 height 6
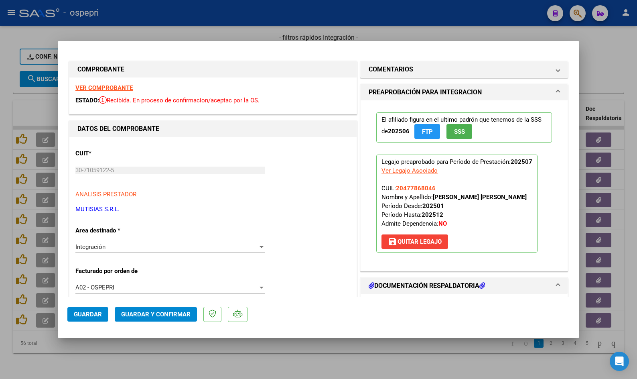
click at [122, 86] on strong "VER COMPROBANTE" at bounding box center [103, 87] width 57 height 7
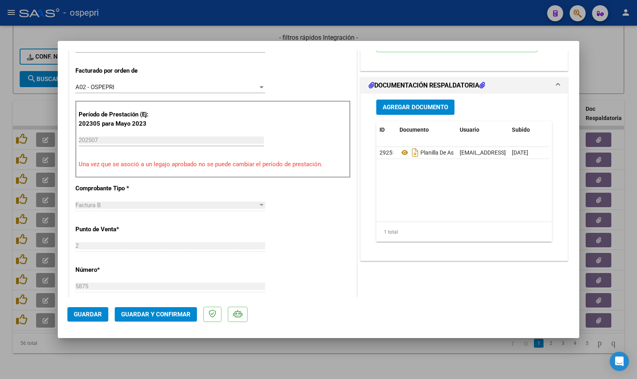
scroll to position [201, 0]
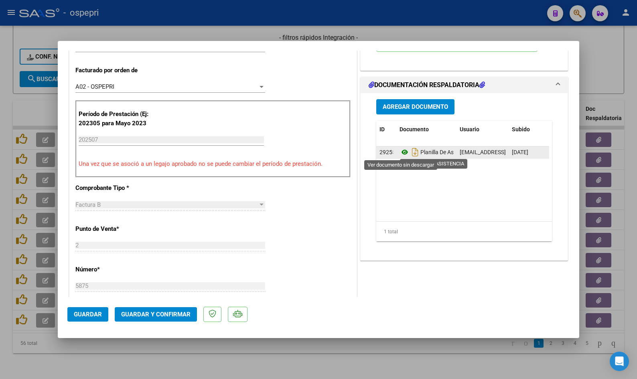
click at [402, 152] on icon at bounding box center [405, 152] width 10 height 10
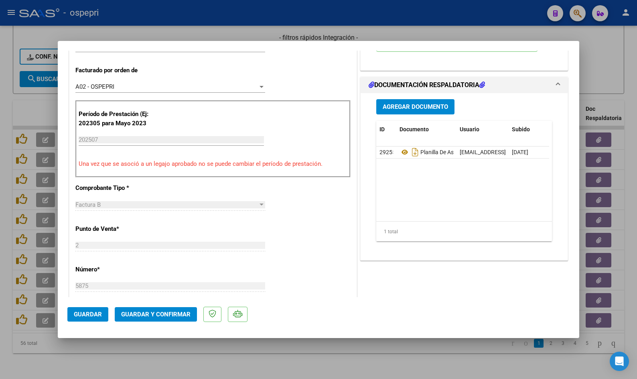
scroll to position [241, 0]
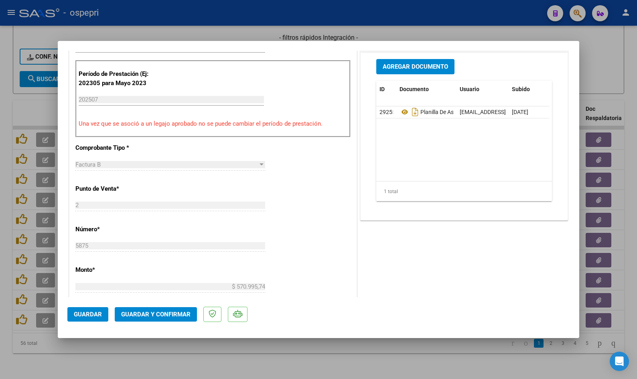
click at [140, 315] on span "Guardar y Confirmar" at bounding box center [155, 314] width 69 height 7
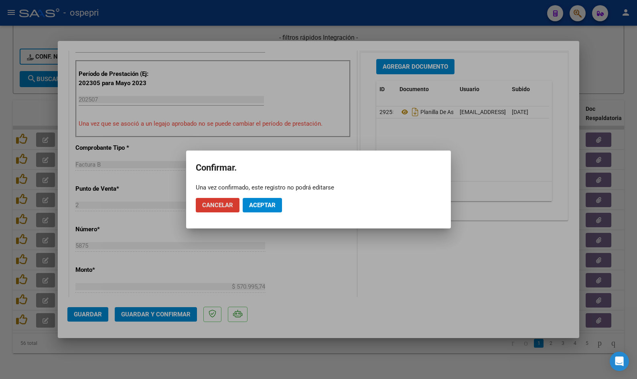
click at [267, 203] on span "Aceptar" at bounding box center [262, 204] width 26 height 7
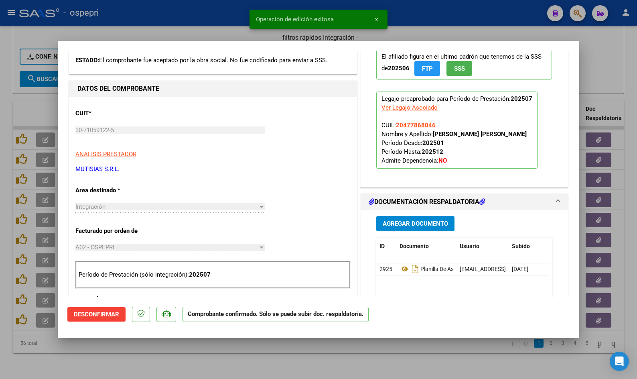
scroll to position [0, 0]
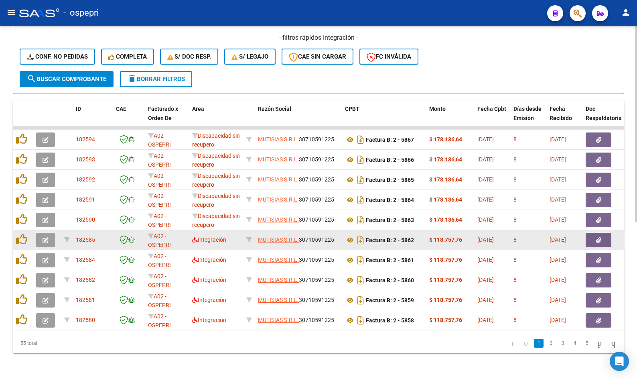
click at [44, 237] on icon "button" at bounding box center [46, 240] width 6 height 6
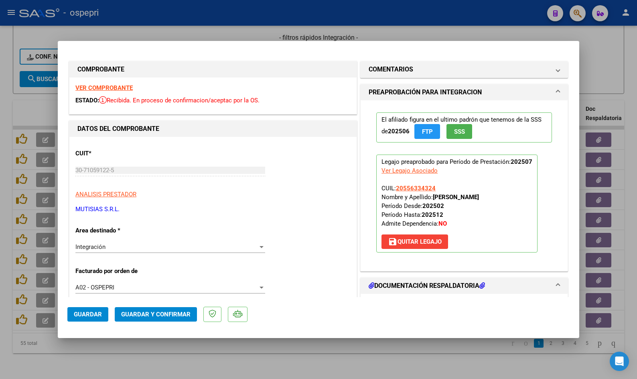
click at [108, 85] on strong "VER COMPROBANTE" at bounding box center [103, 87] width 57 height 7
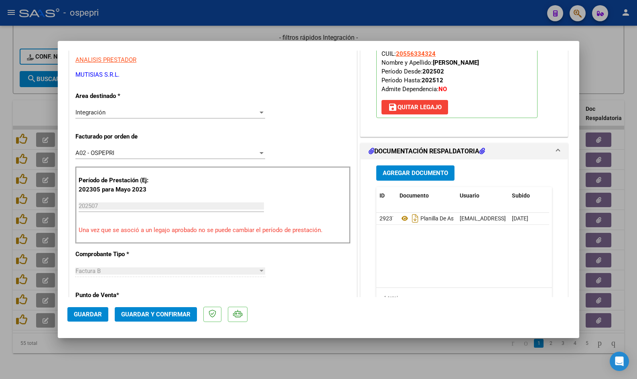
scroll to position [160, 0]
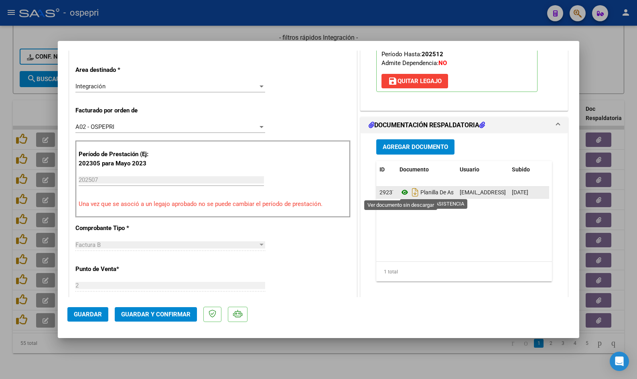
click at [402, 191] on icon at bounding box center [405, 192] width 10 height 10
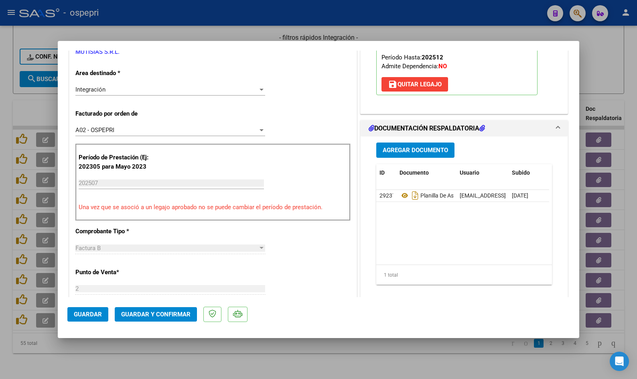
scroll to position [201, 0]
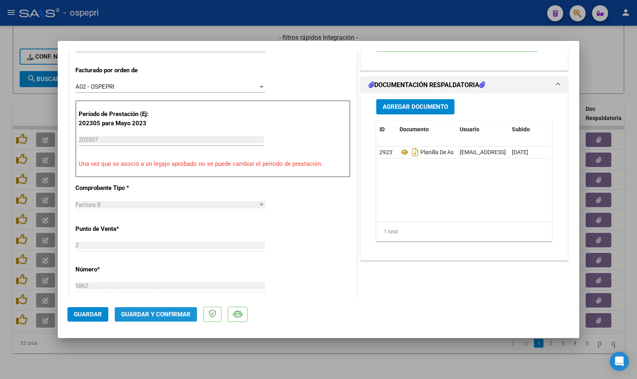
click at [141, 313] on span "Guardar y Confirmar" at bounding box center [155, 314] width 69 height 7
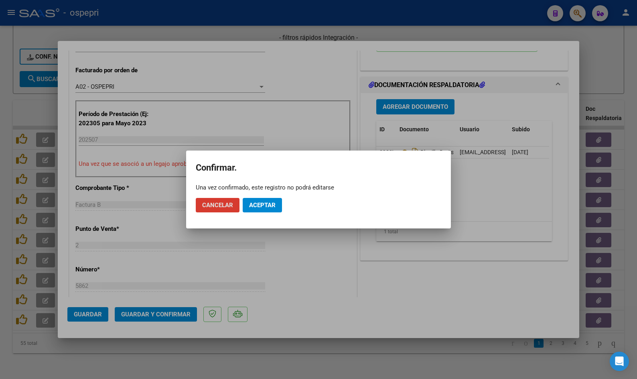
click at [269, 200] on button "Aceptar" at bounding box center [262, 205] width 39 height 14
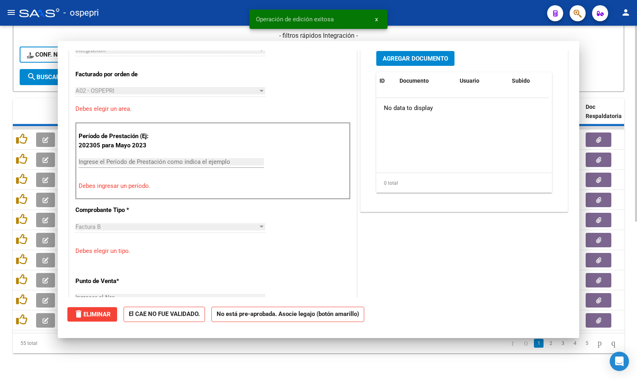
scroll to position [0, 0]
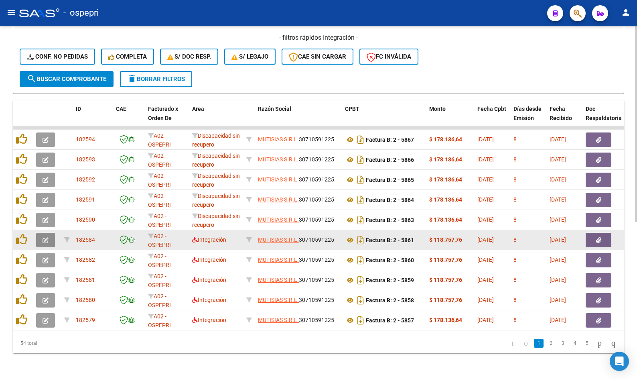
click at [45, 237] on icon "button" at bounding box center [46, 240] width 6 height 6
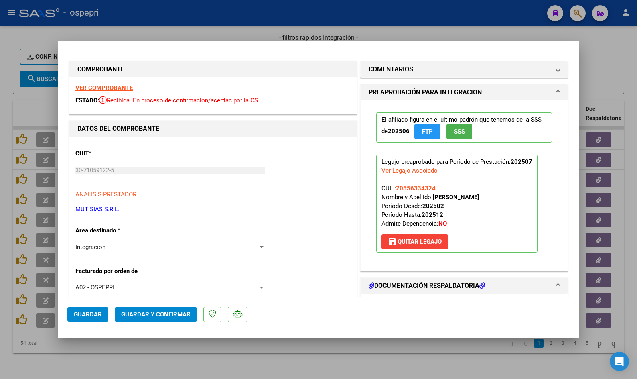
click at [109, 86] on strong "VER COMPROBANTE" at bounding box center [103, 87] width 57 height 7
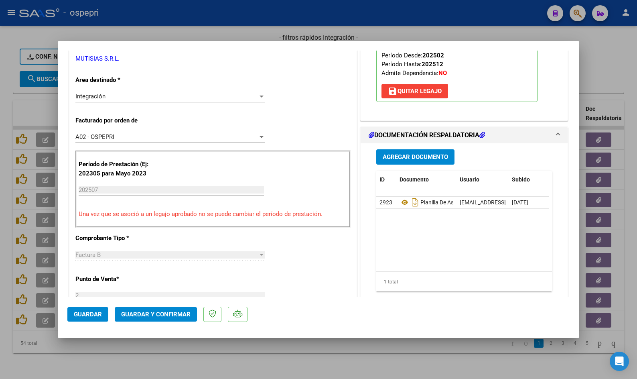
scroll to position [201, 0]
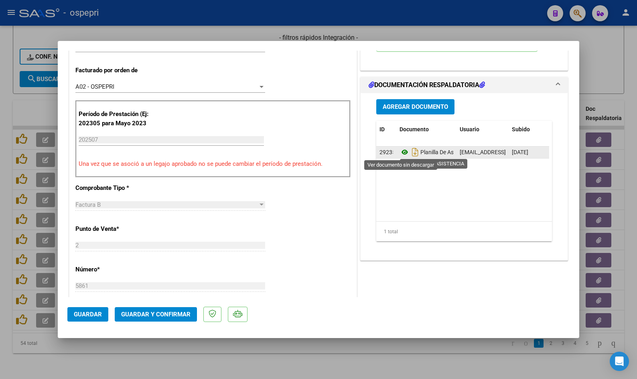
click at [402, 152] on icon at bounding box center [405, 152] width 10 height 10
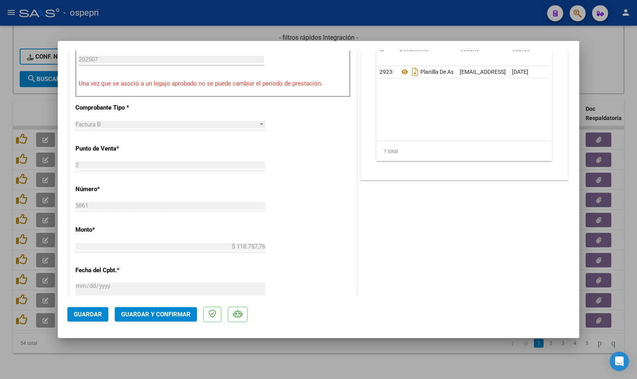
scroll to position [361, 0]
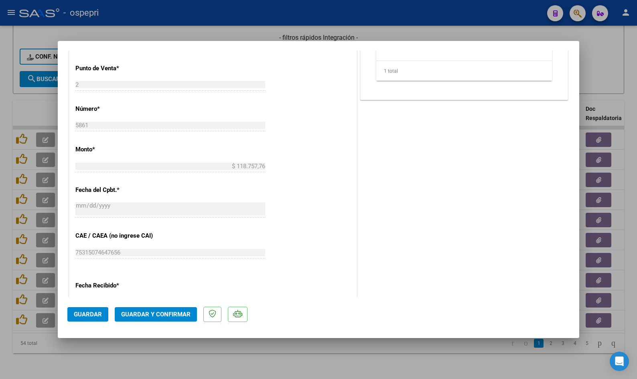
click at [160, 314] on span "Guardar y Confirmar" at bounding box center [155, 314] width 69 height 7
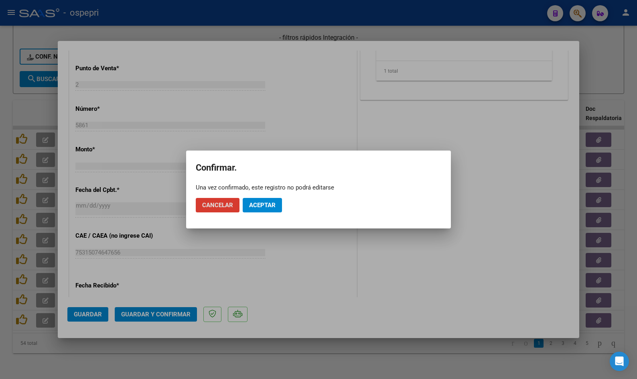
click at [261, 207] on span "Aceptar" at bounding box center [262, 204] width 26 height 7
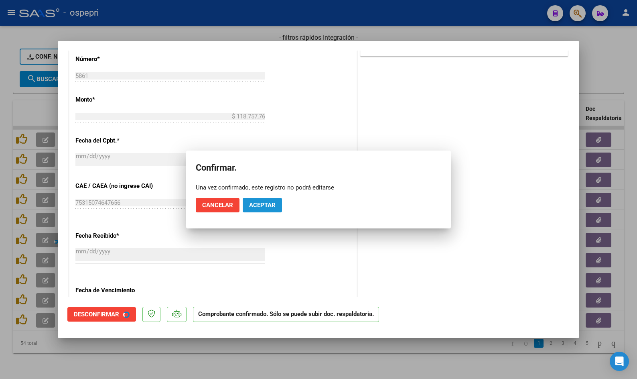
scroll to position [311, 0]
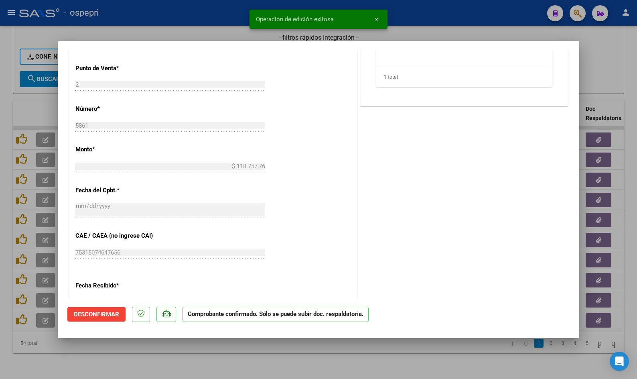
type input "$ 0,00"
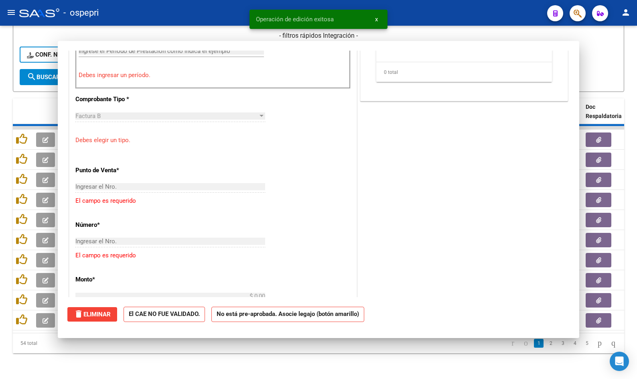
scroll to position [461, 0]
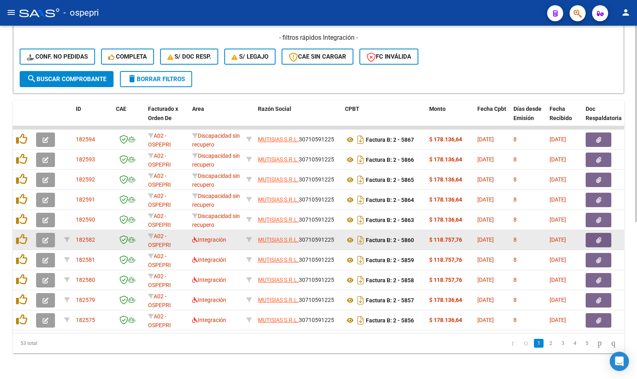
click at [50, 235] on button "button" at bounding box center [45, 240] width 19 height 14
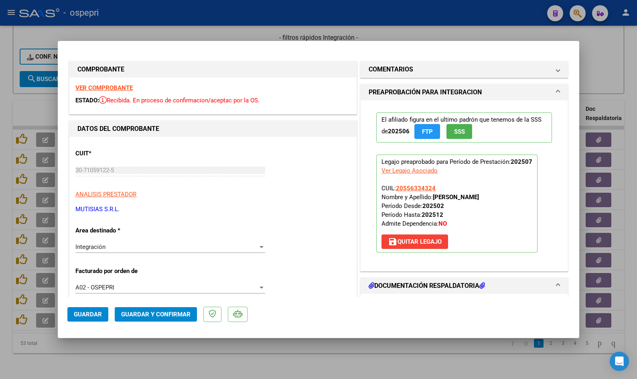
click at [124, 87] on strong "VER COMPROBANTE" at bounding box center [103, 87] width 57 height 7
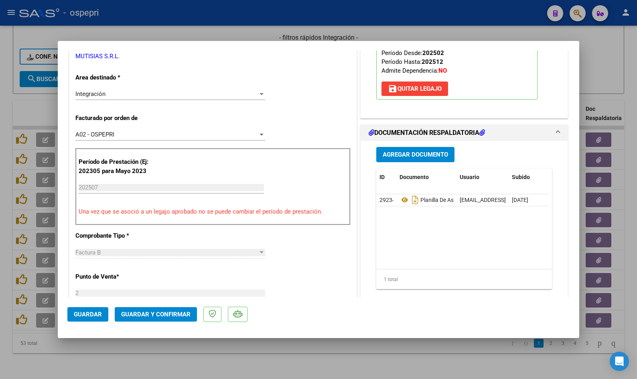
scroll to position [201, 0]
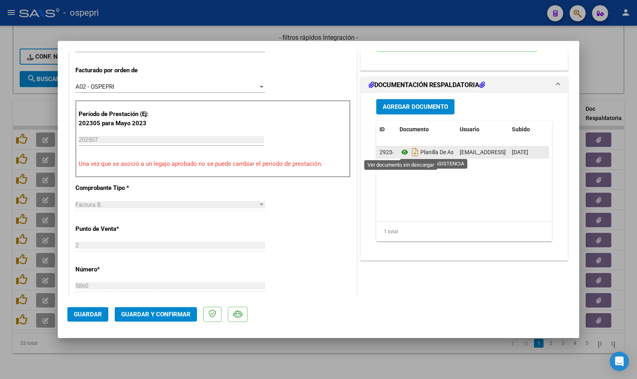
click at [402, 151] on icon at bounding box center [405, 152] width 10 height 10
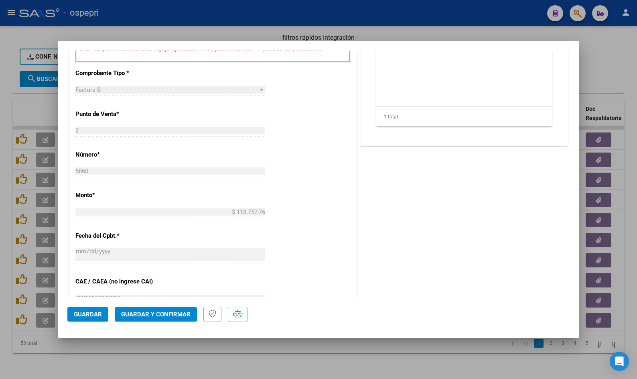
scroll to position [321, 0]
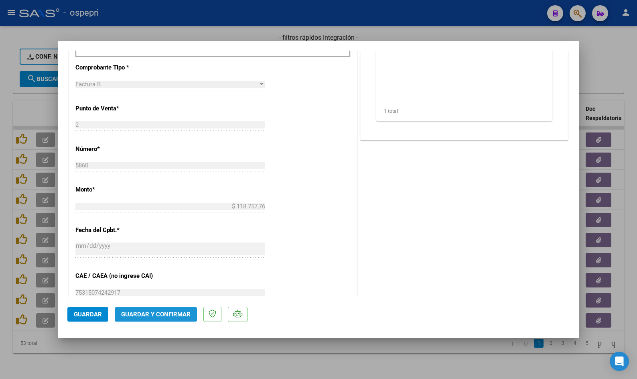
click at [150, 314] on span "Guardar y Confirmar" at bounding box center [155, 314] width 69 height 7
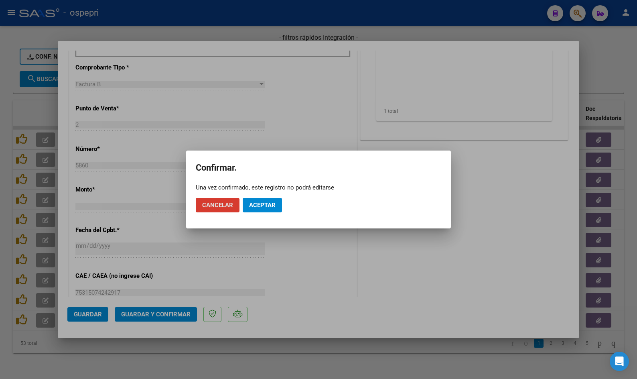
click at [269, 204] on span "Aceptar" at bounding box center [262, 204] width 26 height 7
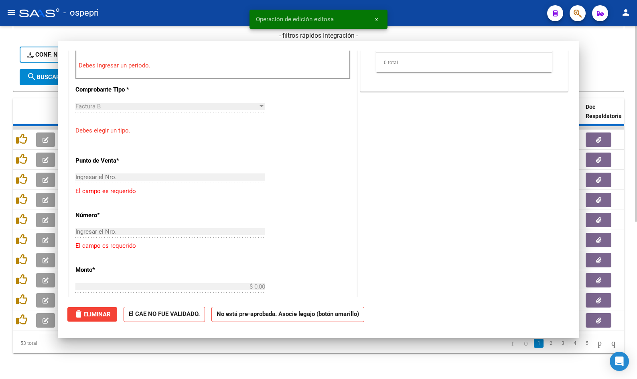
scroll to position [0, 0]
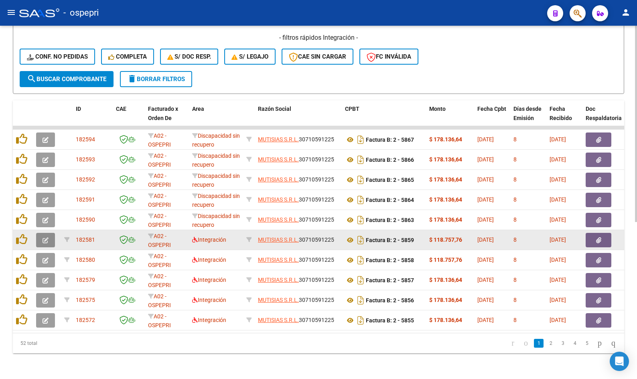
click at [46, 237] on icon "button" at bounding box center [46, 240] width 6 height 6
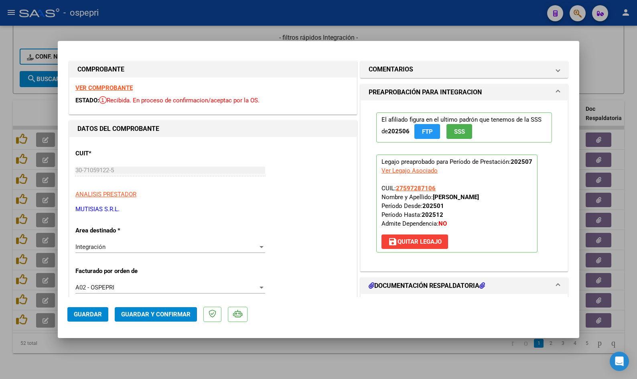
click at [102, 85] on strong "VER COMPROBANTE" at bounding box center [103, 87] width 57 height 7
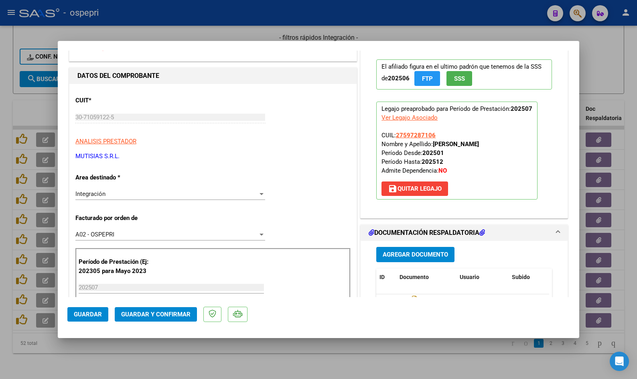
scroll to position [120, 0]
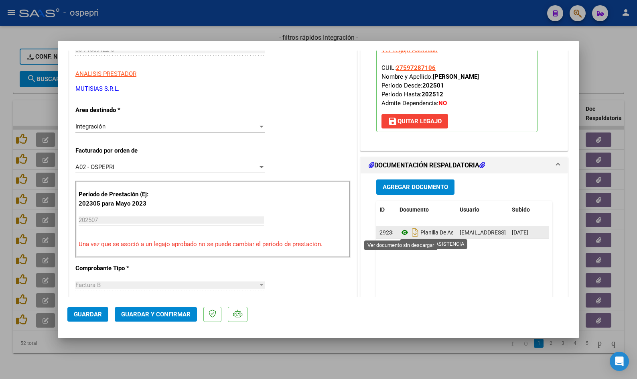
click at [404, 233] on icon at bounding box center [405, 232] width 10 height 10
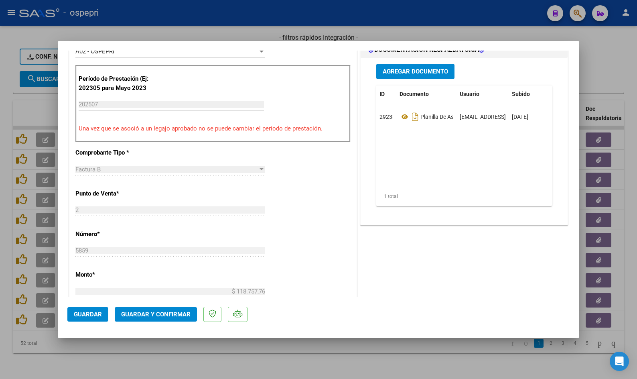
scroll to position [241, 0]
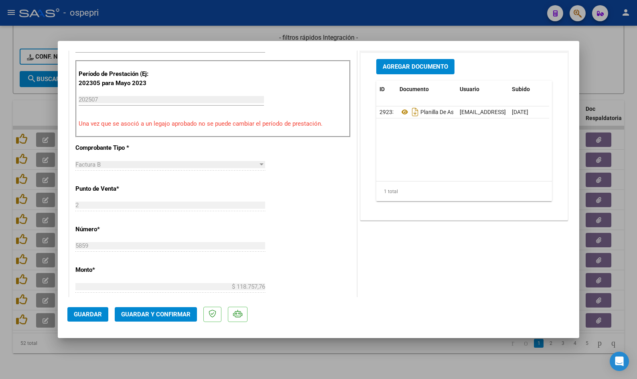
click at [170, 313] on span "Guardar y Confirmar" at bounding box center [155, 314] width 69 height 7
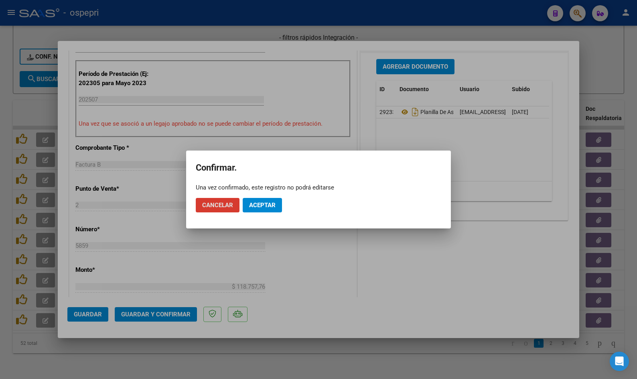
click at [248, 202] on button "Aceptar" at bounding box center [262, 205] width 39 height 14
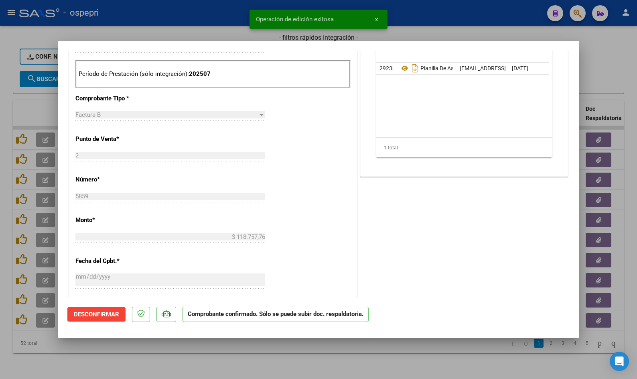
type input "$ 0,00"
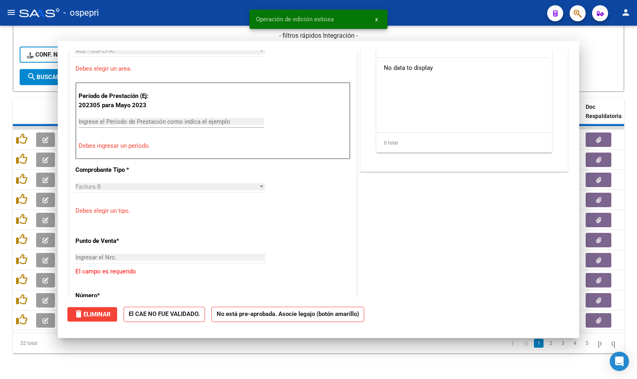
scroll to position [255, 0]
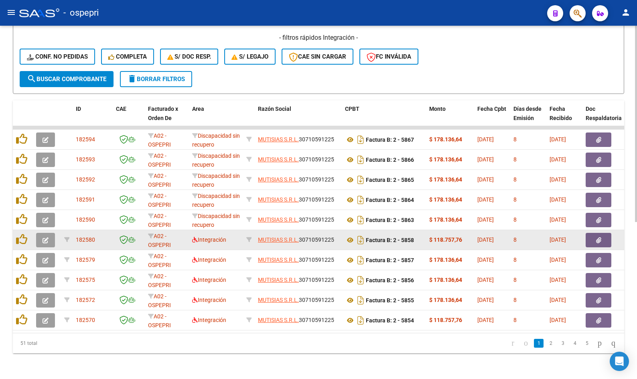
click at [48, 237] on icon "button" at bounding box center [46, 240] width 6 height 6
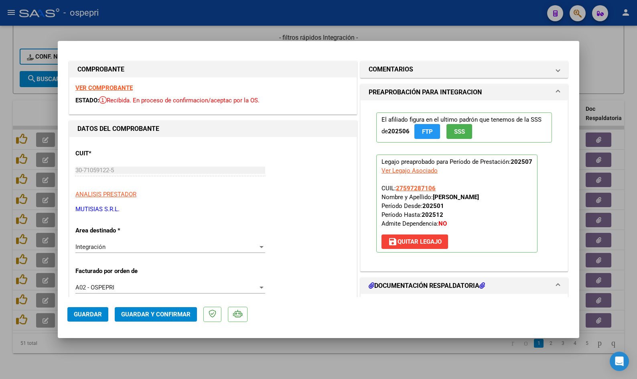
click at [91, 87] on strong "VER COMPROBANTE" at bounding box center [103, 87] width 57 height 7
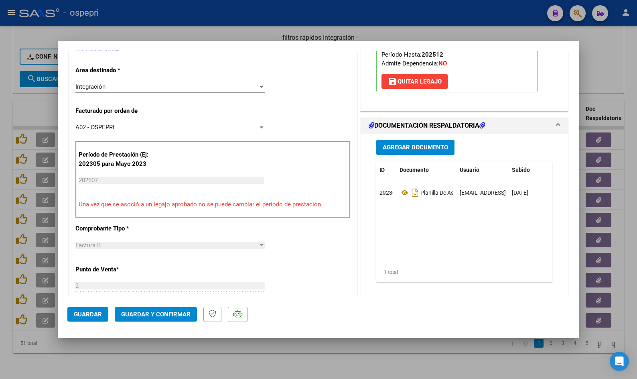
scroll to position [160, 0]
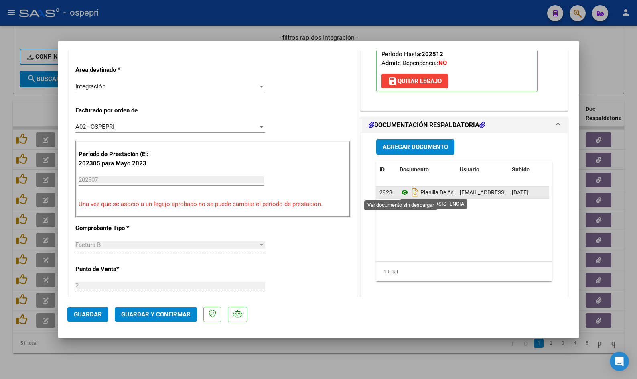
click at [402, 193] on icon at bounding box center [405, 192] width 10 height 10
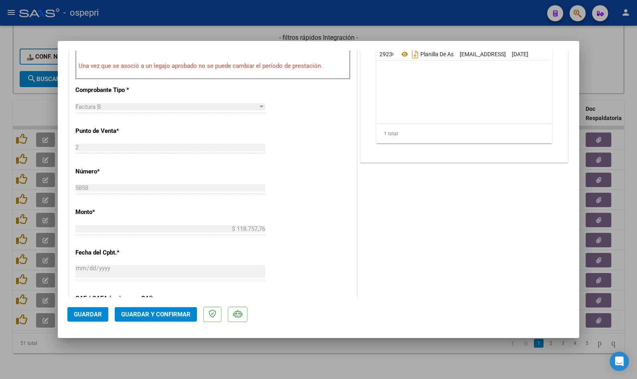
scroll to position [361, 0]
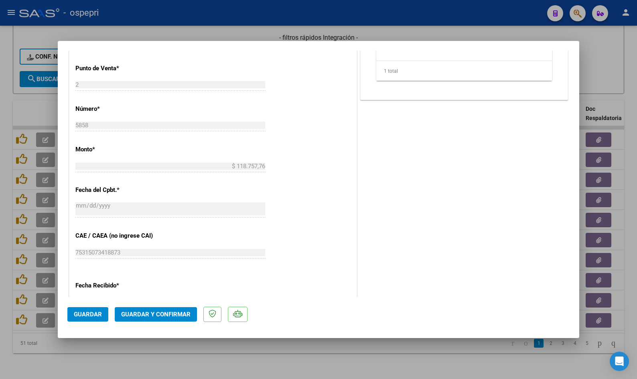
click at [164, 317] on span "Guardar y Confirmar" at bounding box center [155, 314] width 69 height 7
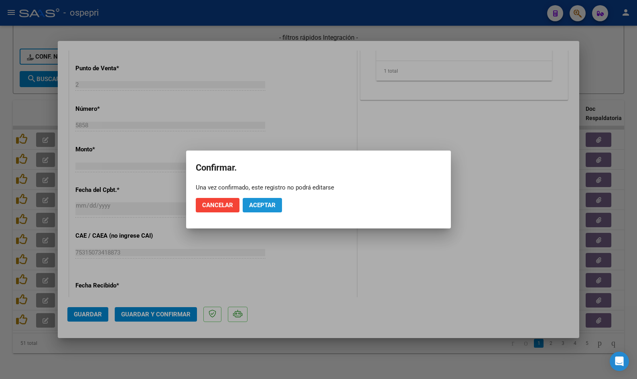
click at [260, 208] on span "Aceptar" at bounding box center [262, 204] width 26 height 7
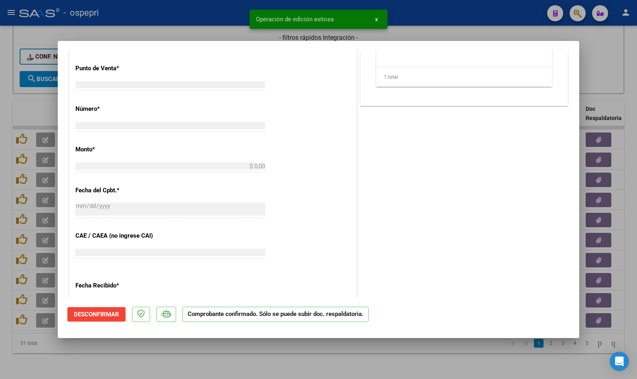
scroll to position [0, 0]
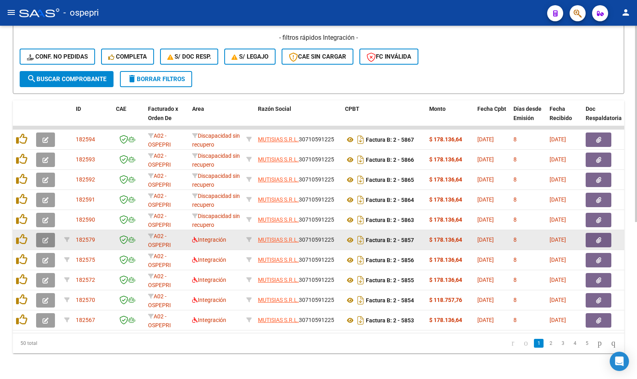
click at [47, 237] on icon "button" at bounding box center [46, 240] width 6 height 6
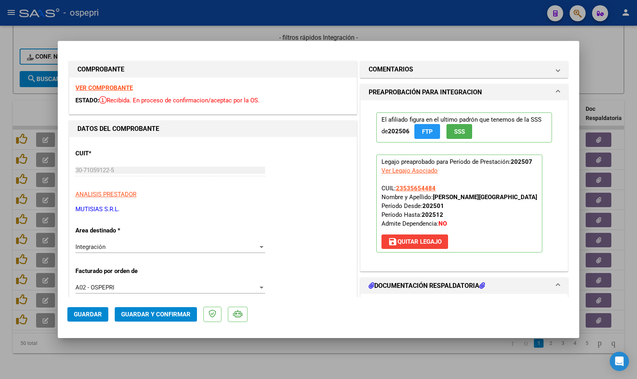
click at [124, 87] on strong "VER COMPROBANTE" at bounding box center [103, 87] width 57 height 7
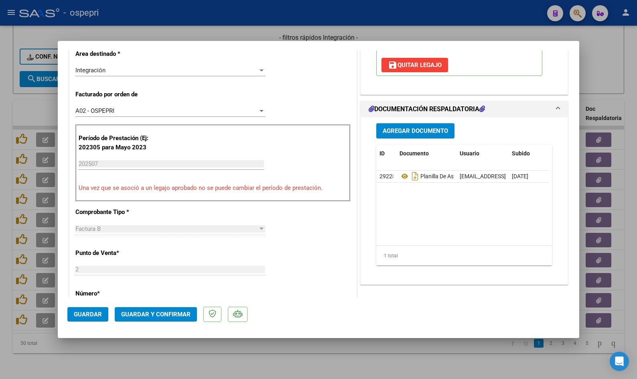
scroll to position [201, 0]
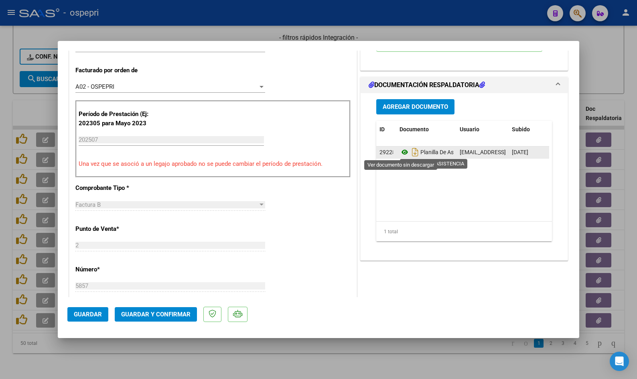
click at [400, 152] on icon at bounding box center [405, 152] width 10 height 10
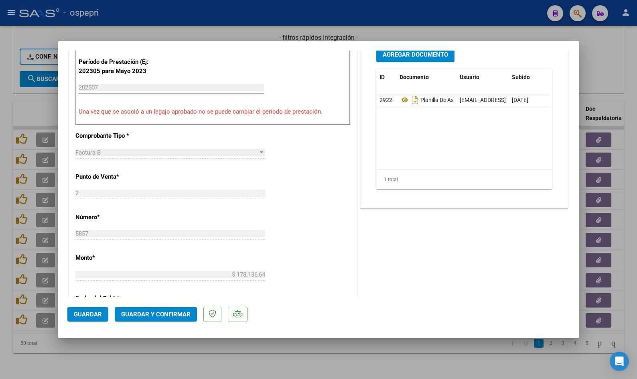
scroll to position [288, 0]
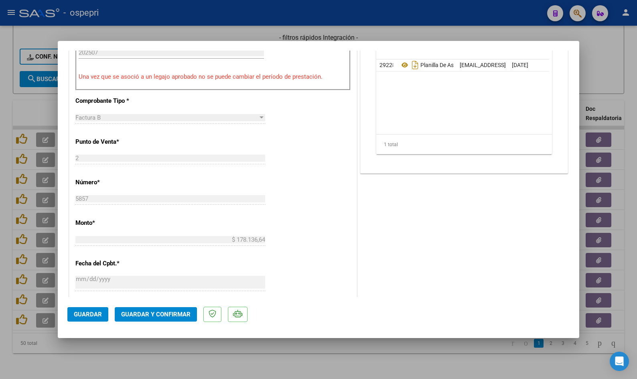
click at [162, 311] on span "Guardar y Confirmar" at bounding box center [155, 314] width 69 height 7
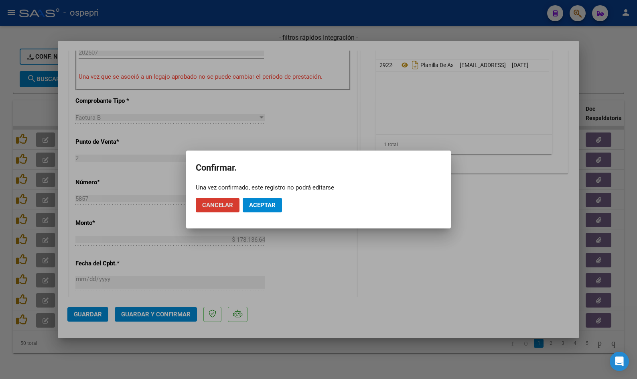
click at [258, 207] on span "Aceptar" at bounding box center [262, 204] width 26 height 7
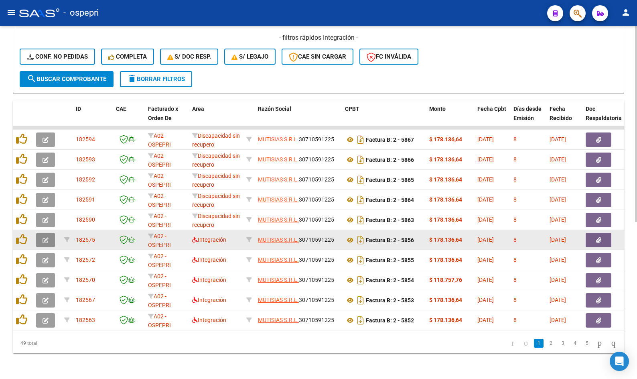
click at [48, 237] on icon "button" at bounding box center [46, 240] width 6 height 6
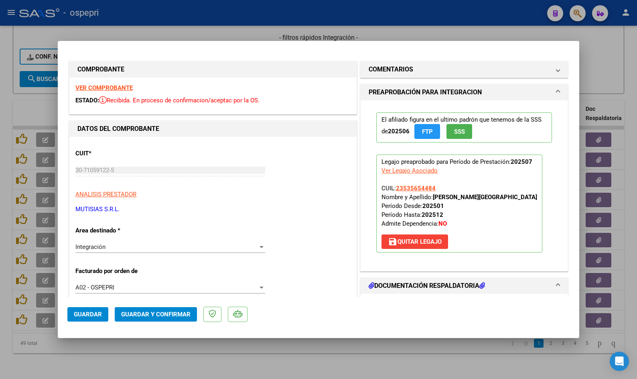
click at [115, 87] on strong "VER COMPROBANTE" at bounding box center [103, 87] width 57 height 7
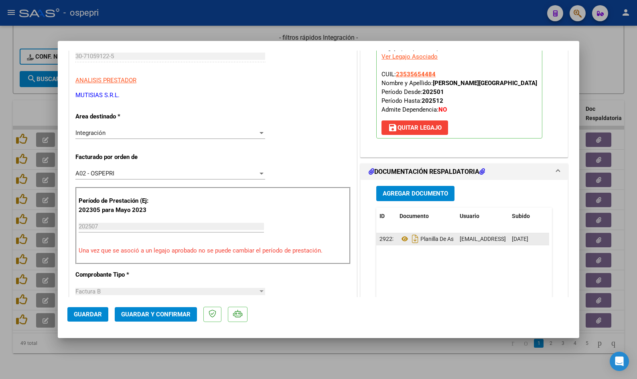
scroll to position [120, 0]
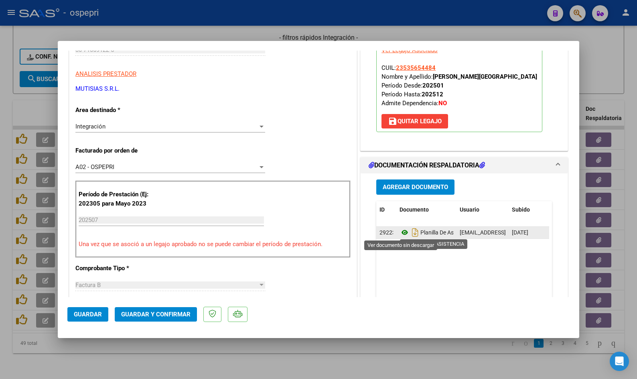
click at [401, 233] on icon at bounding box center [405, 232] width 10 height 10
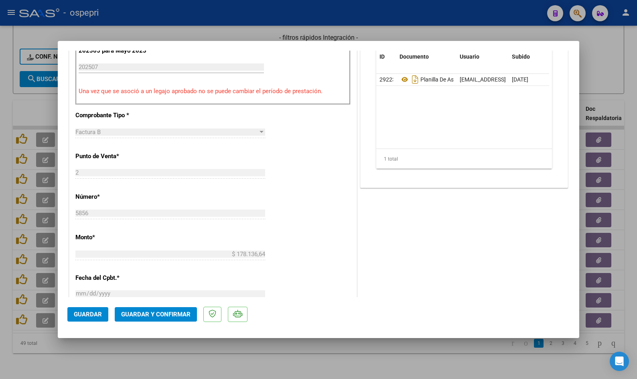
scroll to position [281, 0]
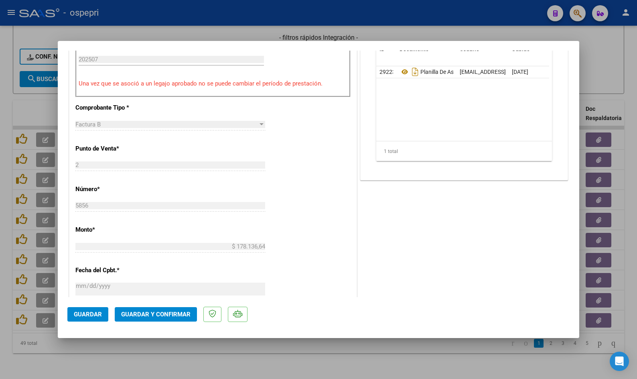
click at [153, 317] on span "Guardar y Confirmar" at bounding box center [155, 314] width 69 height 7
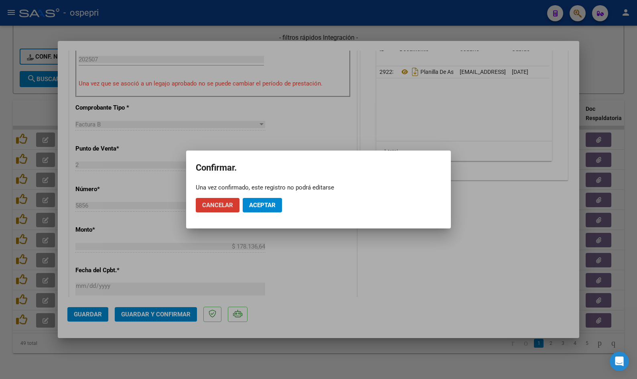
click at [262, 205] on span "Aceptar" at bounding box center [262, 204] width 26 height 7
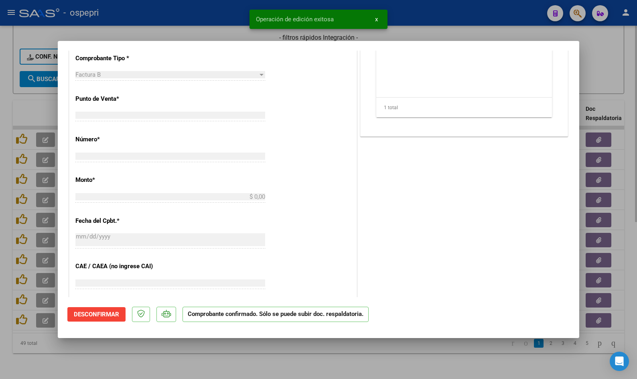
scroll to position [0, 0]
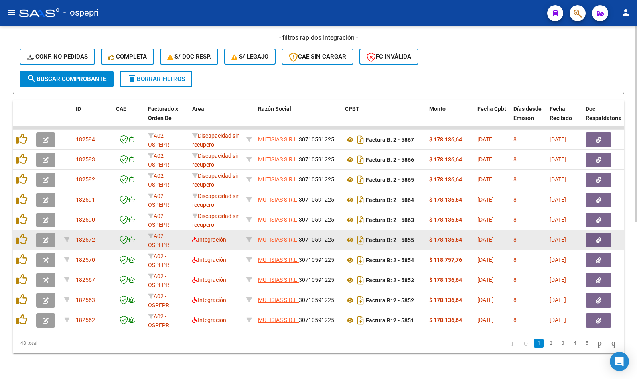
click at [44, 237] on icon "button" at bounding box center [46, 240] width 6 height 6
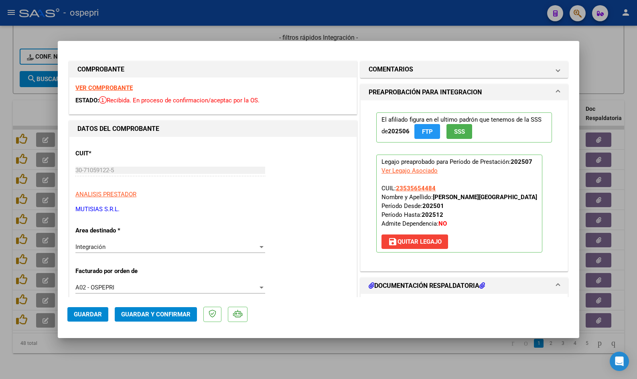
click at [105, 87] on strong "VER COMPROBANTE" at bounding box center [103, 87] width 57 height 7
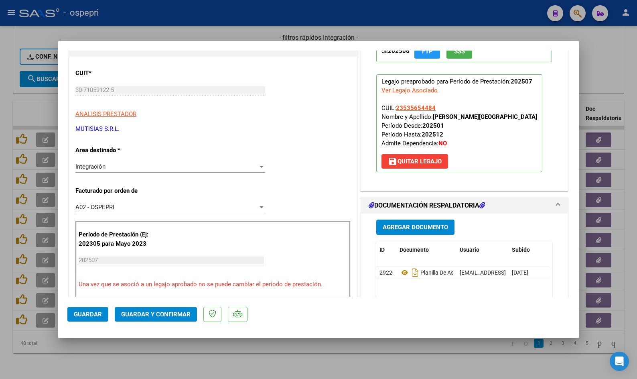
scroll to position [160, 0]
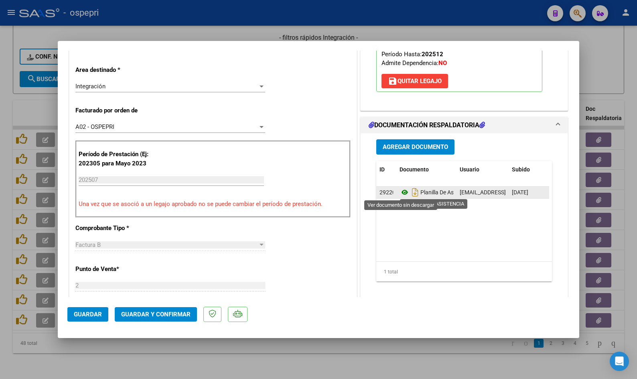
click at [402, 192] on icon at bounding box center [405, 192] width 10 height 10
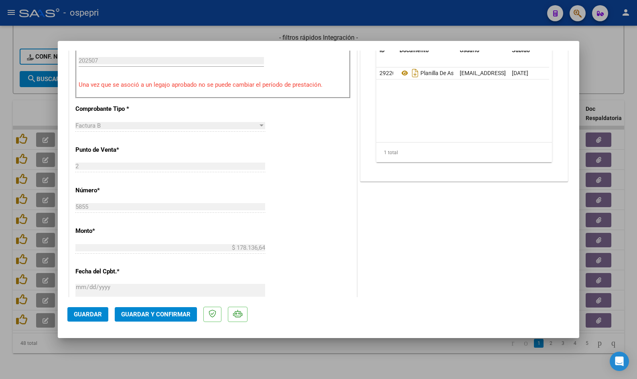
scroll to position [281, 0]
click at [177, 313] on span "Guardar y Confirmar" at bounding box center [155, 314] width 69 height 7
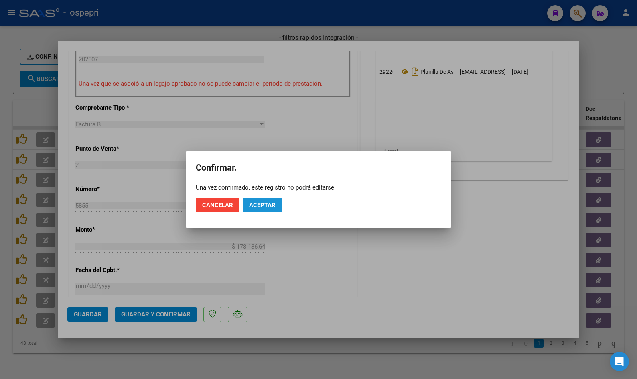
click at [270, 204] on span "Aceptar" at bounding box center [262, 204] width 26 height 7
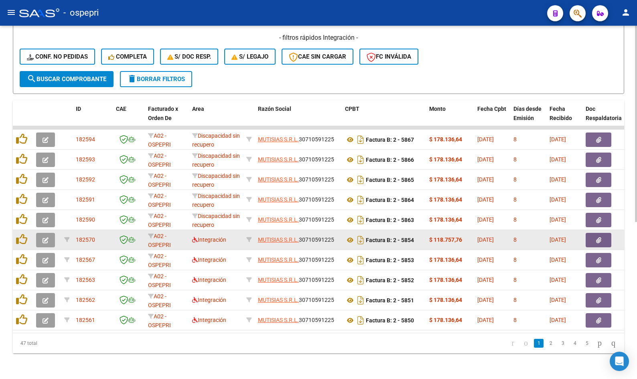
click at [43, 237] on icon "button" at bounding box center [46, 240] width 6 height 6
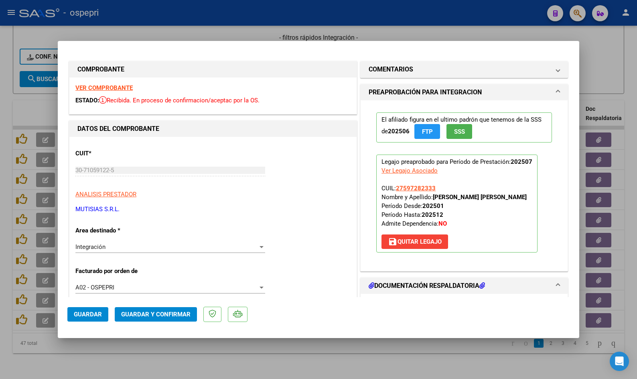
click at [85, 87] on strong "VER COMPROBANTE" at bounding box center [103, 87] width 57 height 7
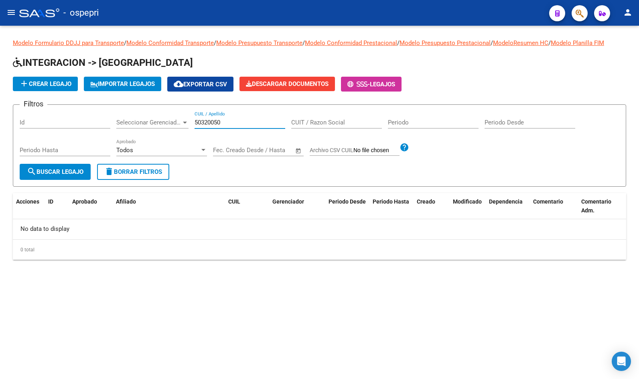
click at [232, 122] on input "50320050" at bounding box center [240, 122] width 91 height 7
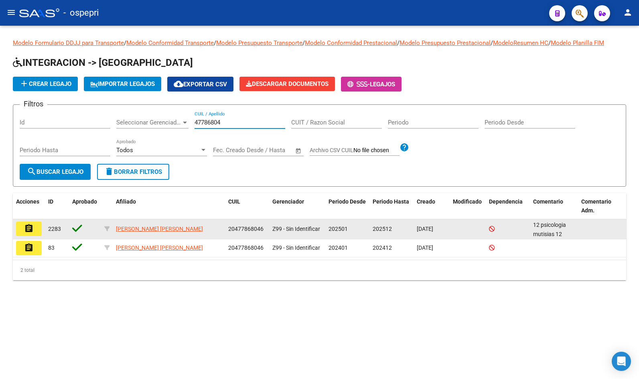
type input "47786804"
click at [34, 229] on button "assignment" at bounding box center [29, 228] width 26 height 14
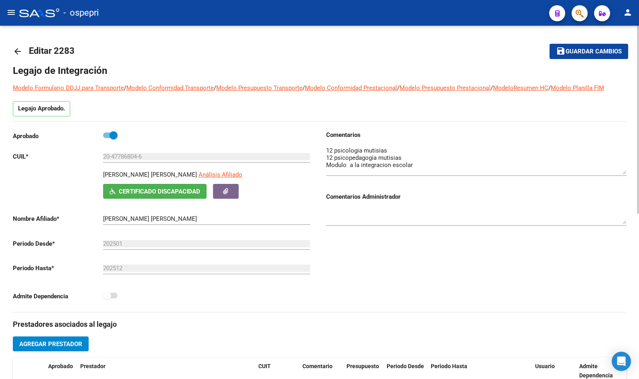
drag, startPoint x: 624, startPoint y: 157, endPoint x: 625, endPoint y: 169, distance: 12.1
click at [625, 169] on textarea at bounding box center [476, 160] width 300 height 28
click at [17, 47] on mat-icon "arrow_back" at bounding box center [18, 52] width 10 height 10
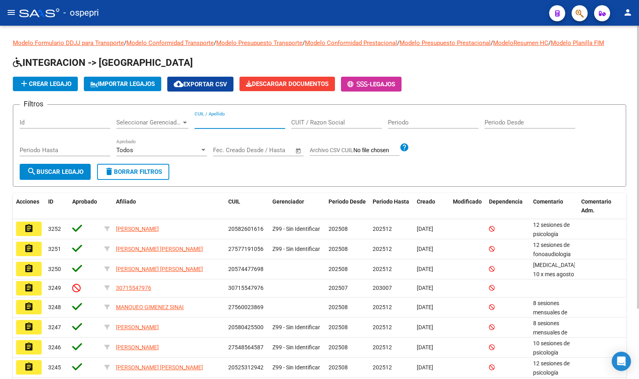
click at [226, 120] on input "CUIL / Apellido" at bounding box center [240, 122] width 91 height 7
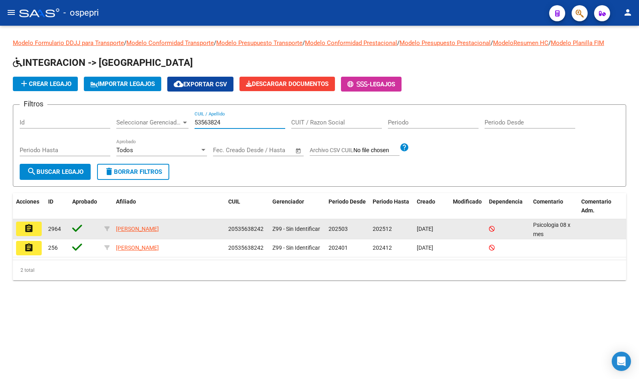
type input "53563824"
click at [36, 225] on button "assignment" at bounding box center [29, 228] width 26 height 14
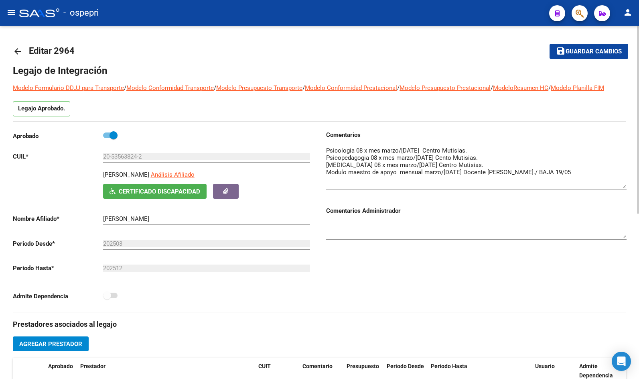
drag, startPoint x: 625, startPoint y: 160, endPoint x: 626, endPoint y: 187, distance: 26.1
click at [626, 187] on textarea at bounding box center [476, 167] width 300 height 42
type textarea "Psicologia 08 x mes marzo/[DATE] Centro Mutisias. Psicopedagogia 08 x mes marzo…"
click at [16, 53] on mat-icon "arrow_back" at bounding box center [18, 52] width 10 height 10
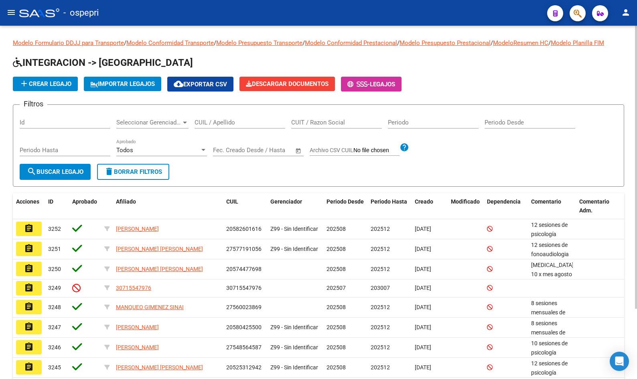
click at [210, 121] on input "CUIL / Apellido" at bounding box center [240, 122] width 91 height 7
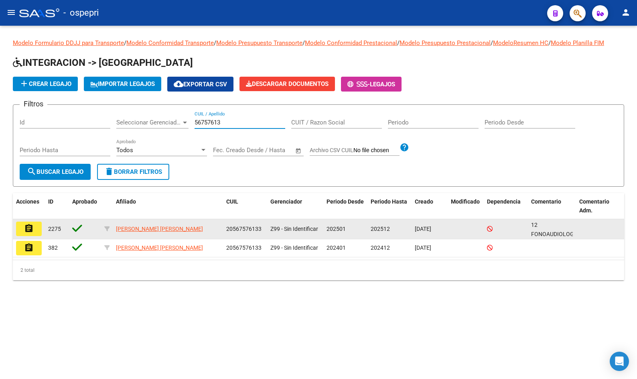
type input "56757613"
click at [24, 226] on button "assignment" at bounding box center [29, 228] width 26 height 14
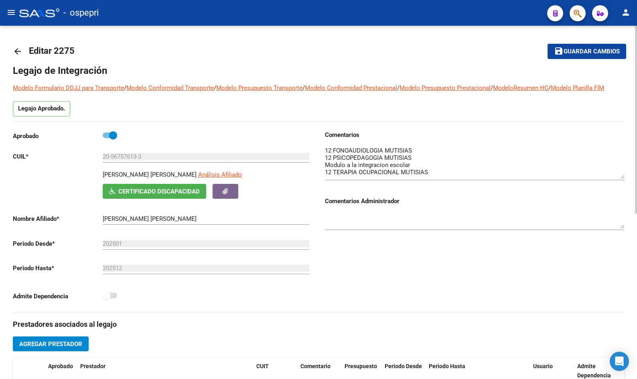
drag, startPoint x: 623, startPoint y: 159, endPoint x: 623, endPoint y: 175, distance: 16.5
click at [623, 175] on textarea at bounding box center [474, 162] width 299 height 32
click at [18, 51] on mat-icon "arrow_back" at bounding box center [18, 52] width 10 height 10
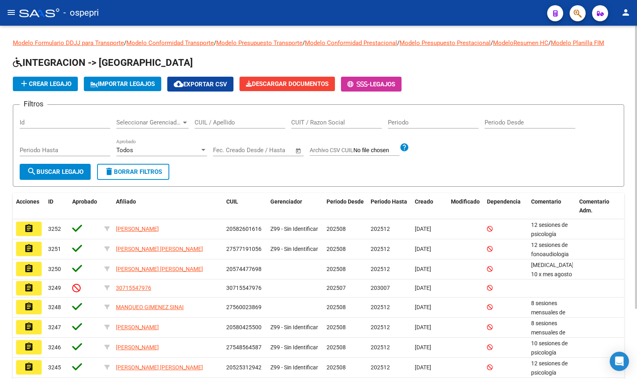
click at [215, 121] on input "CUIL / Apellido" at bounding box center [240, 122] width 91 height 7
type input "53565448"
click at [36, 176] on mat-icon "search" at bounding box center [32, 171] width 10 height 10
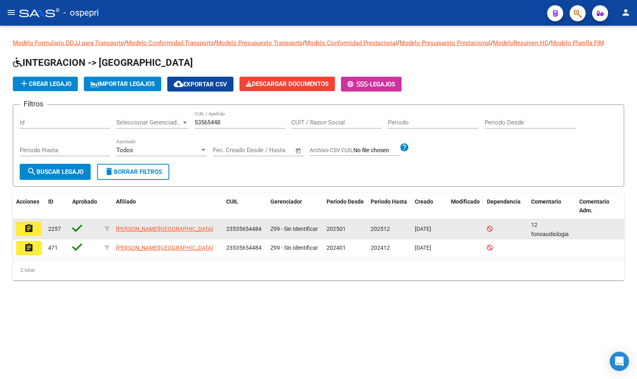
click at [29, 228] on mat-icon "assignment" at bounding box center [29, 228] width 10 height 10
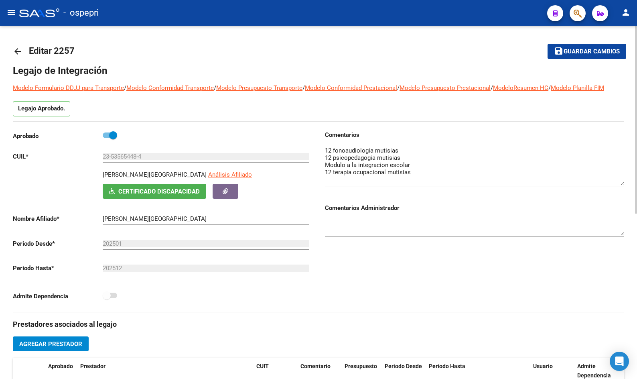
drag, startPoint x: 621, startPoint y: 160, endPoint x: 619, endPoint y: 183, distance: 22.9
click at [619, 183] on textarea at bounding box center [474, 165] width 299 height 39
click at [17, 53] on mat-icon "arrow_back" at bounding box center [18, 52] width 10 height 10
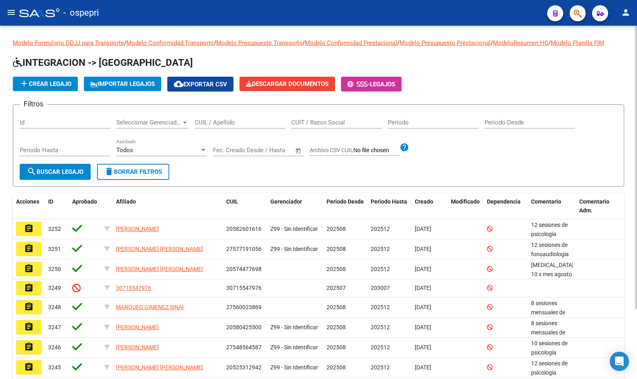
click at [242, 125] on input "CUIL / Apellido" at bounding box center [240, 122] width 91 height 7
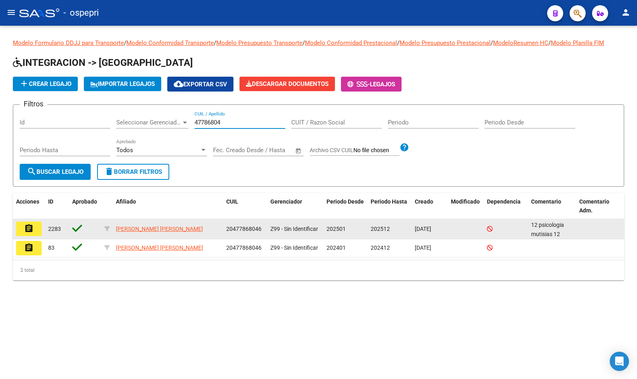
type input "47786804"
click at [26, 229] on mat-icon "assignment" at bounding box center [29, 228] width 10 height 10
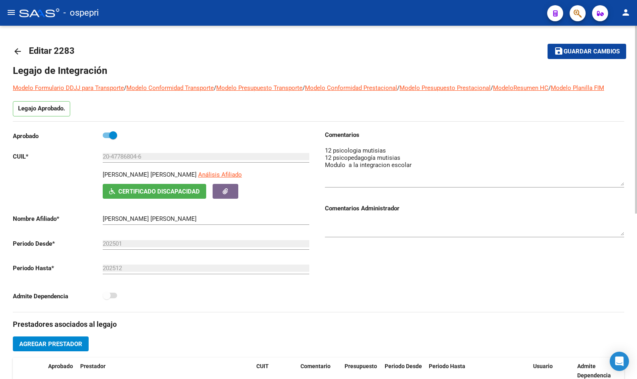
drag, startPoint x: 622, startPoint y: 160, endPoint x: 626, endPoint y: 179, distance: 19.3
click at [626, 179] on div "arrow_back Editar 2283 save Guardar cambios Legajo de Integración Modelo Formul…" at bounding box center [318, 358] width 637 height 664
click at [18, 52] on mat-icon "arrow_back" at bounding box center [18, 52] width 10 height 10
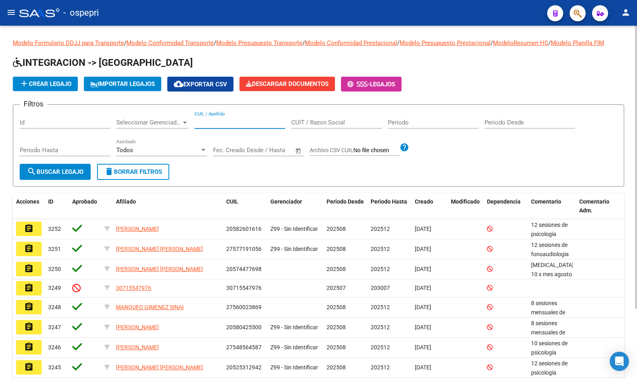
click at [234, 124] on input "CUIL / Apellido" at bounding box center [240, 122] width 91 height 7
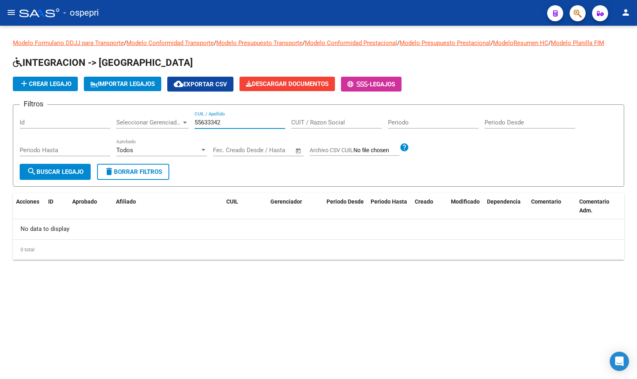
click at [215, 122] on input "55633342" at bounding box center [240, 122] width 91 height 7
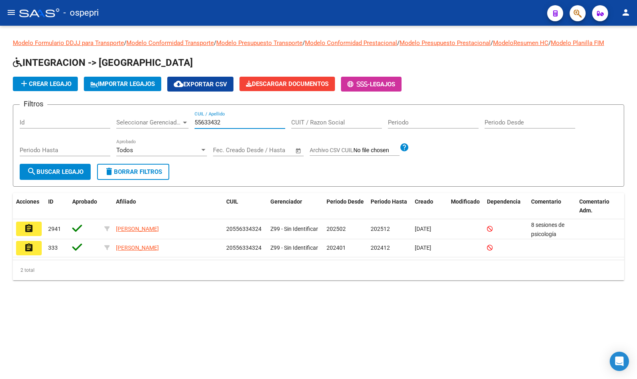
type input "55633432"
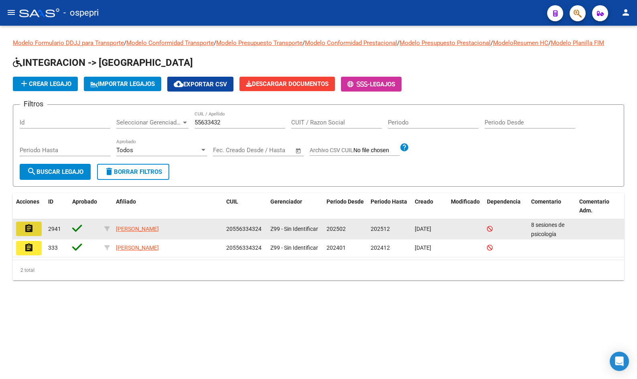
click at [27, 226] on mat-icon "assignment" at bounding box center [29, 228] width 10 height 10
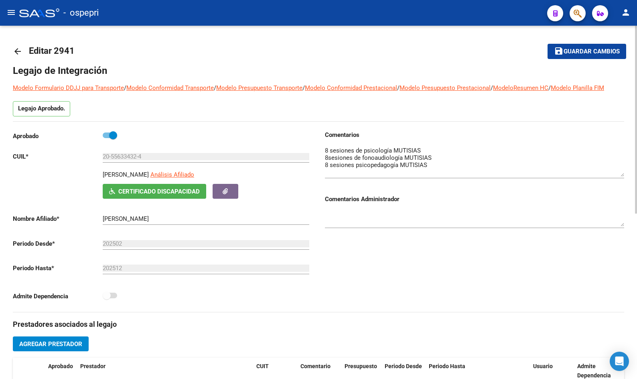
drag, startPoint x: 620, startPoint y: 160, endPoint x: 620, endPoint y: 175, distance: 14.4
click at [620, 175] on textarea at bounding box center [474, 161] width 299 height 30
click at [15, 51] on mat-icon "arrow_back" at bounding box center [18, 52] width 10 height 10
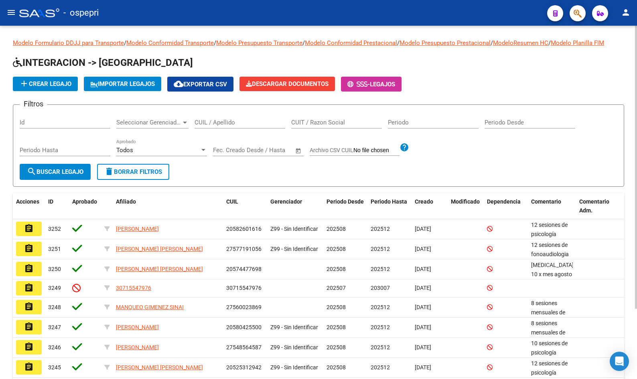
click at [243, 123] on input "CUIL / Apellido" at bounding box center [240, 122] width 91 height 7
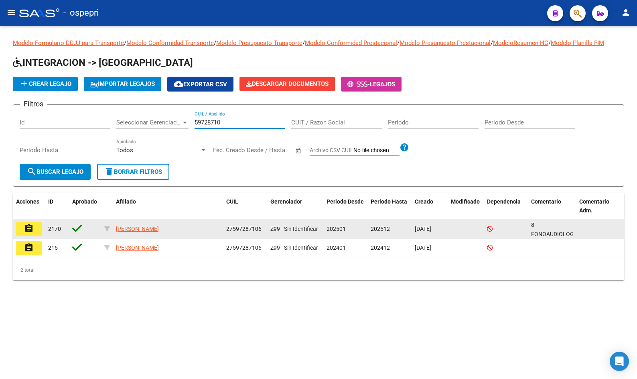
type input "59728710"
click at [34, 230] on button "assignment" at bounding box center [29, 228] width 26 height 14
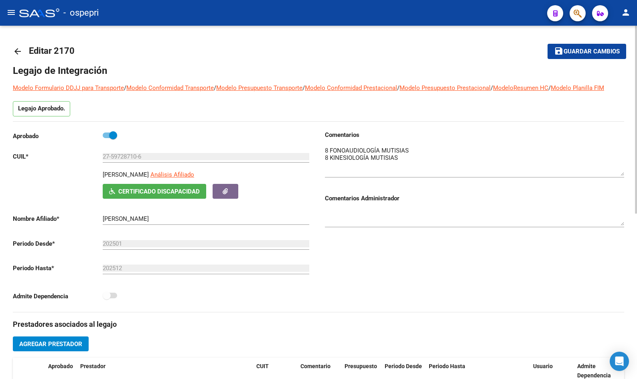
drag, startPoint x: 623, startPoint y: 161, endPoint x: 621, endPoint y: 175, distance: 13.8
click at [621, 175] on textarea at bounding box center [474, 161] width 299 height 30
click at [19, 50] on mat-icon "arrow_back" at bounding box center [18, 52] width 10 height 10
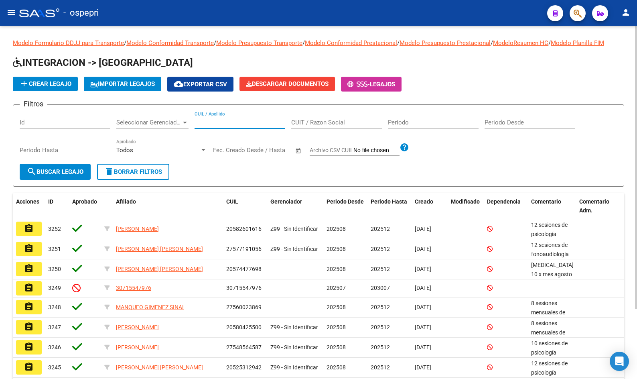
click at [211, 120] on input "CUIL / Apellido" at bounding box center [240, 122] width 91 height 7
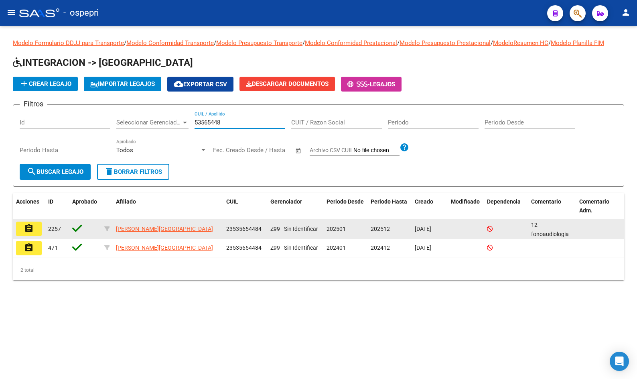
type input "53565448"
click at [32, 227] on mat-icon "assignment" at bounding box center [29, 228] width 10 height 10
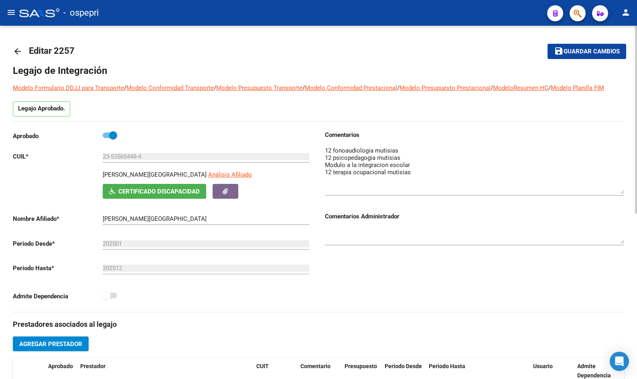
drag, startPoint x: 622, startPoint y: 158, endPoint x: 621, endPoint y: 193, distance: 34.9
click at [621, 193] on textarea at bounding box center [474, 170] width 299 height 48
click at [20, 51] on mat-icon "arrow_back" at bounding box center [18, 52] width 10 height 10
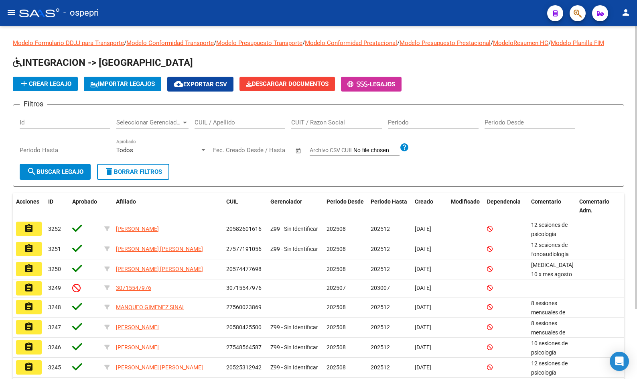
click at [221, 126] on div "CUIL / Apellido" at bounding box center [240, 119] width 91 height 17
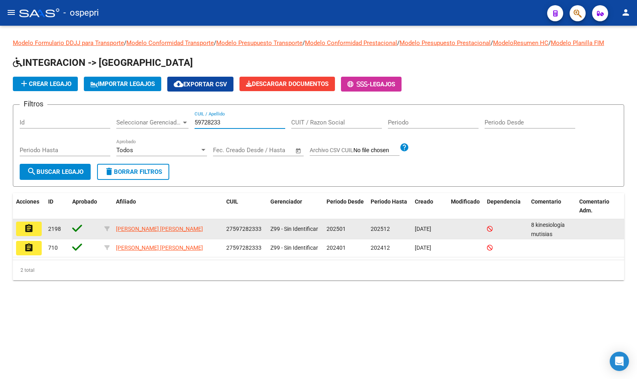
type input "59728233"
click at [27, 225] on mat-icon "assignment" at bounding box center [29, 228] width 10 height 10
